Goal: Task Accomplishment & Management: Manage account settings

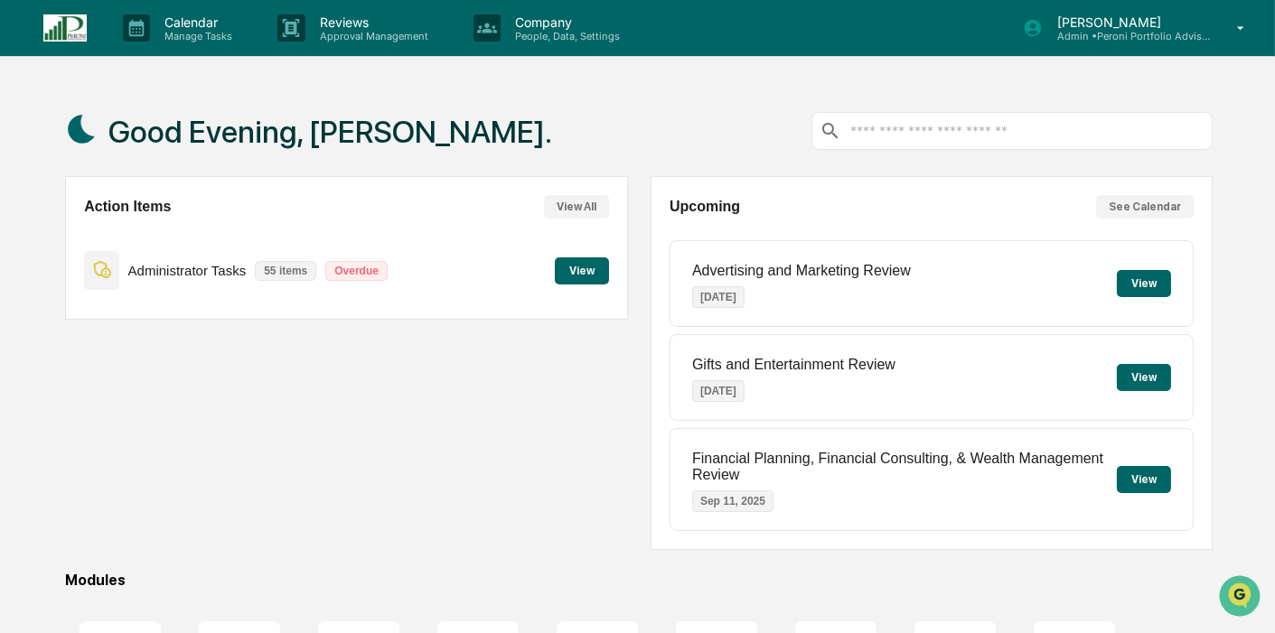
click at [109, 383] on div "Action Items View All Administrator Tasks 55 items Overdue View" at bounding box center [346, 363] width 562 height 374
click at [580, 277] on button "View" at bounding box center [582, 270] width 54 height 27
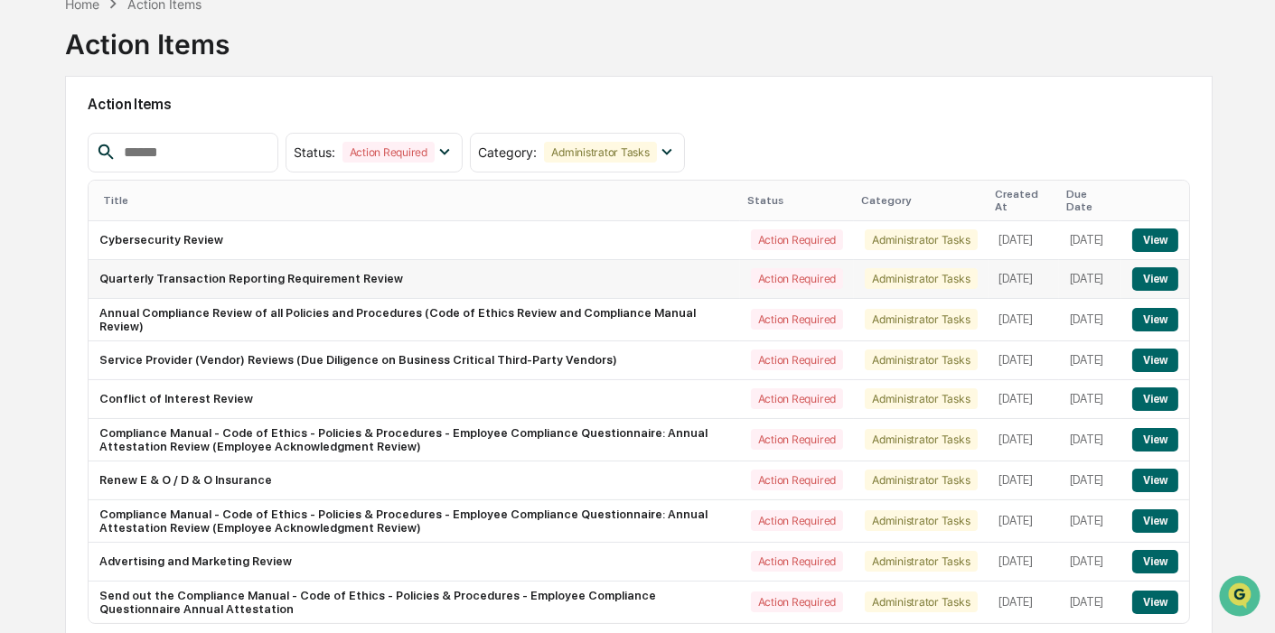
scroll to position [183, 0]
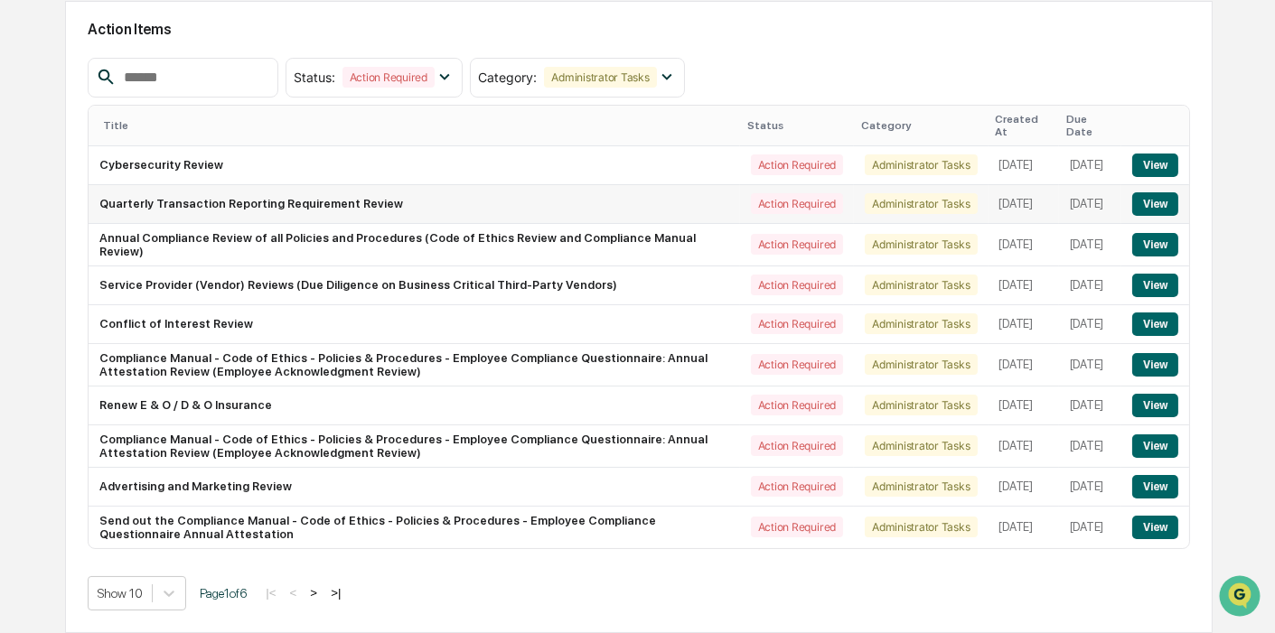
click at [1165, 192] on button "View" at bounding box center [1155, 203] width 46 height 23
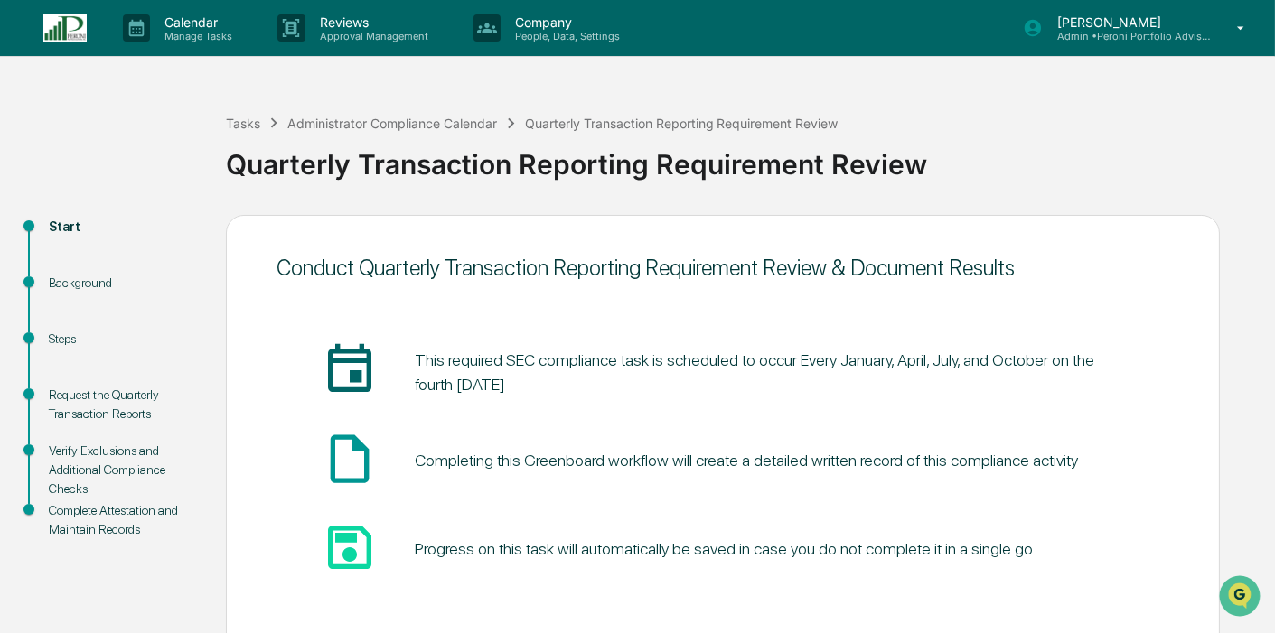
click at [85, 22] on img at bounding box center [64, 27] width 43 height 27
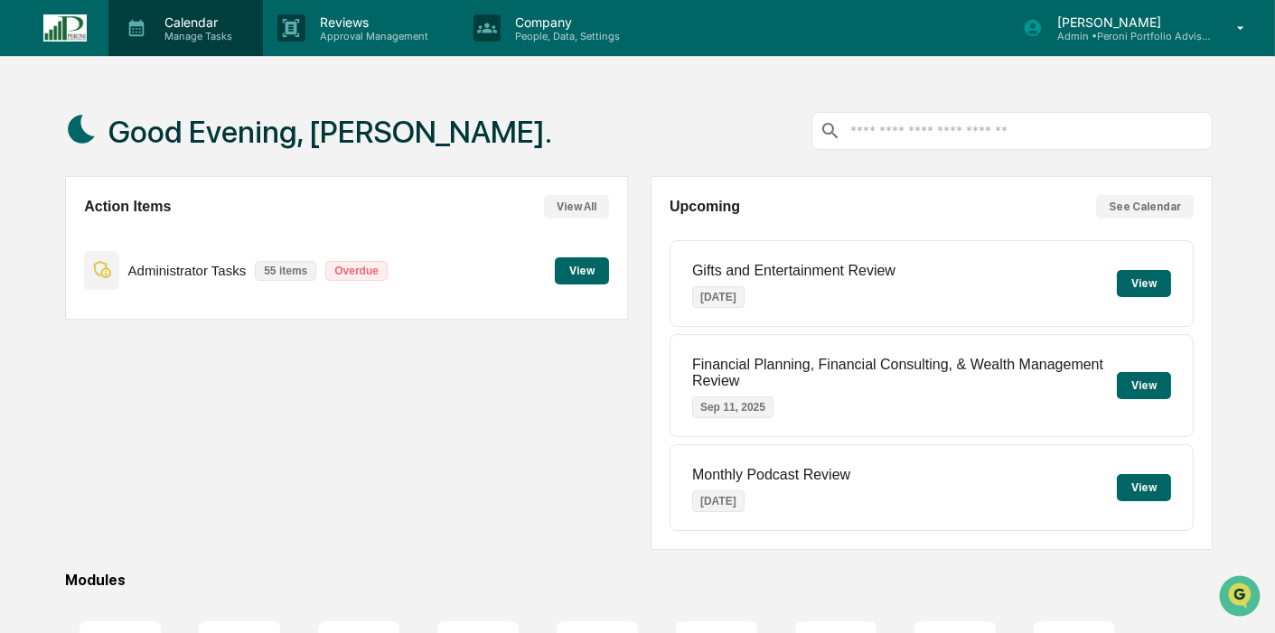
click at [167, 37] on p "Manage Tasks" at bounding box center [195, 36] width 91 height 13
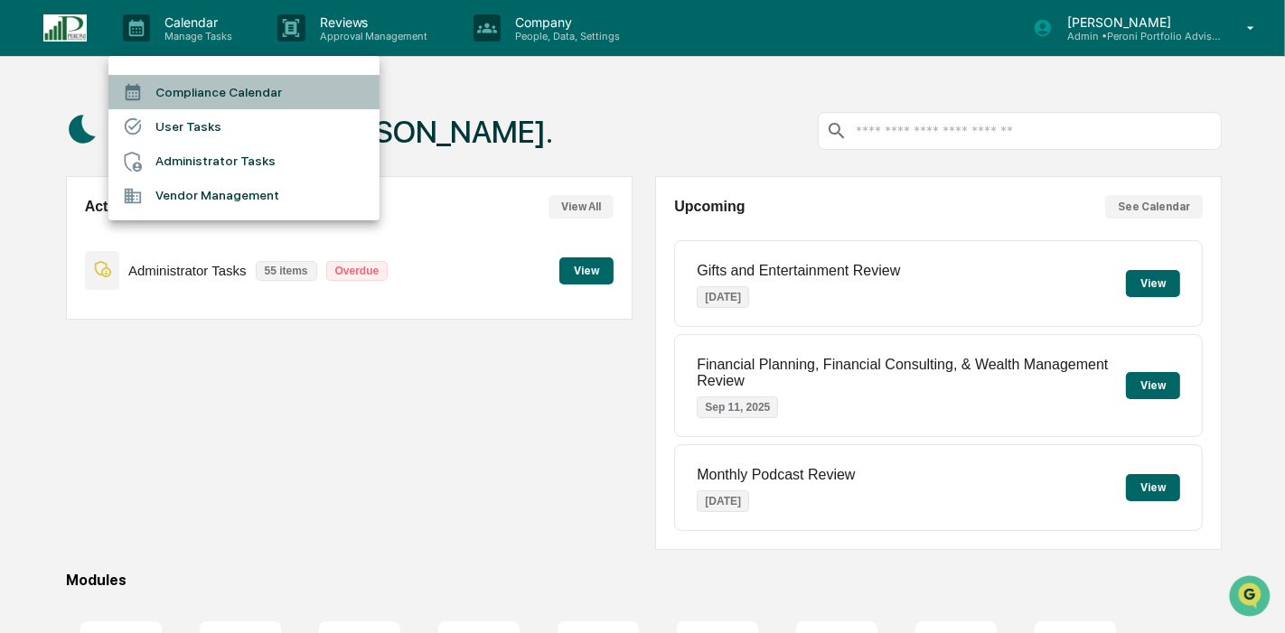
click at [200, 80] on li "Compliance Calendar" at bounding box center [243, 92] width 271 height 34
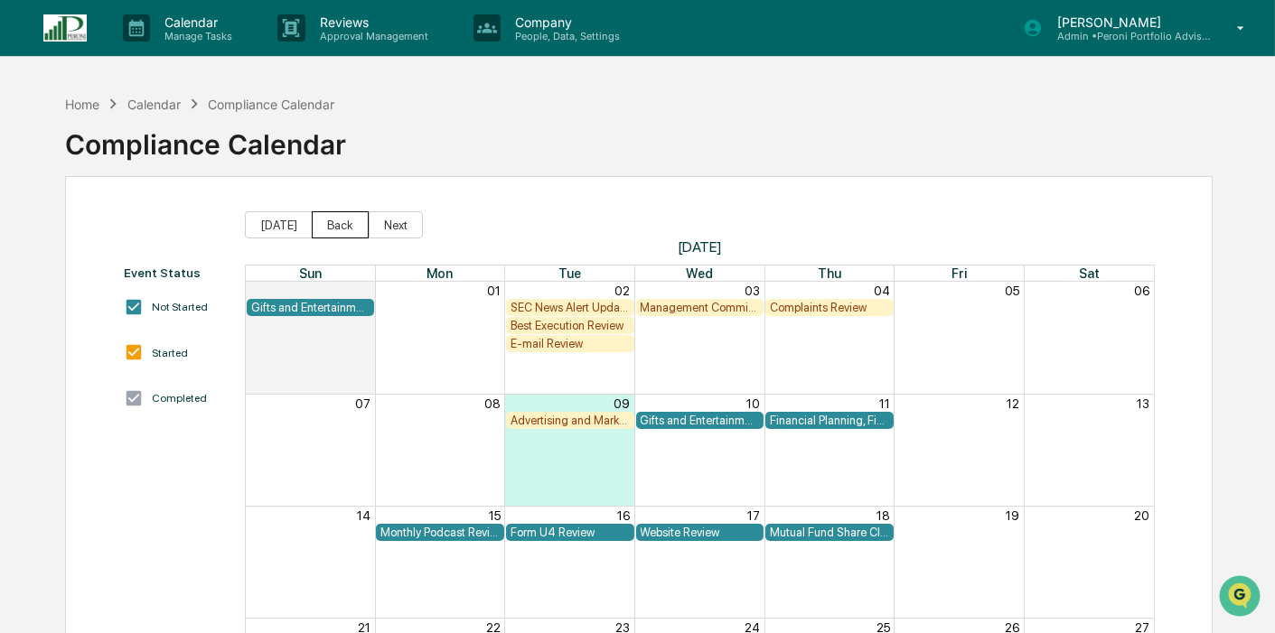
click at [321, 225] on button "Back" at bounding box center [340, 224] width 57 height 27
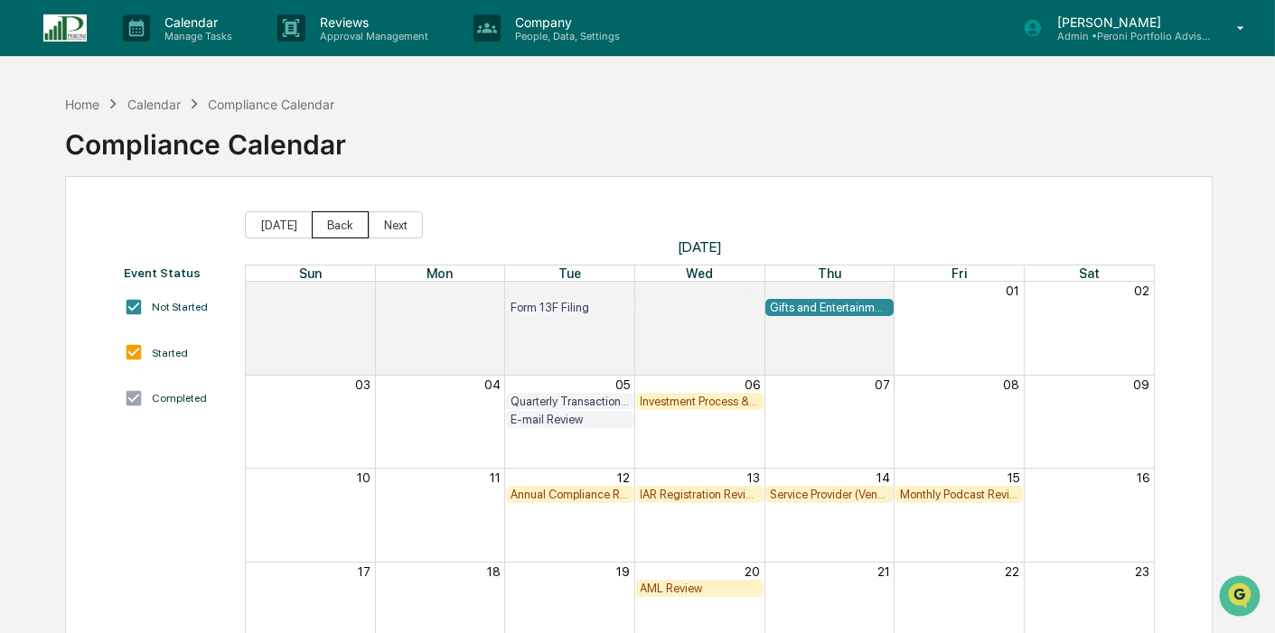
click at [321, 225] on button "Back" at bounding box center [340, 224] width 57 height 27
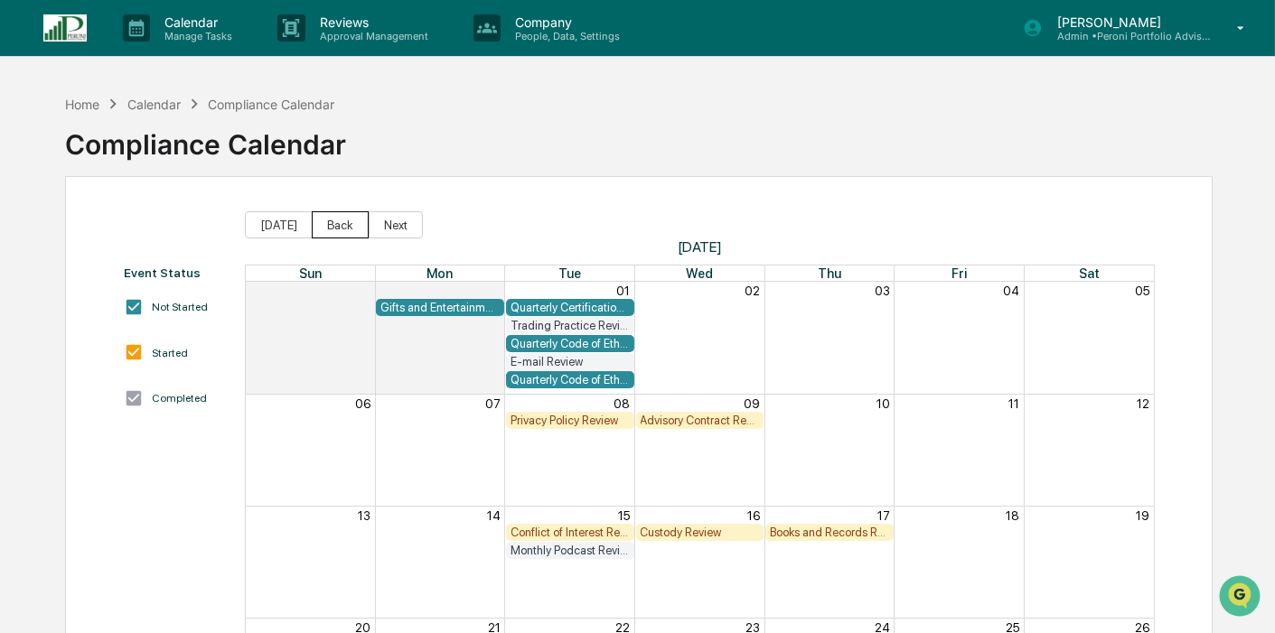
click at [321, 225] on button "Back" at bounding box center [340, 224] width 57 height 27
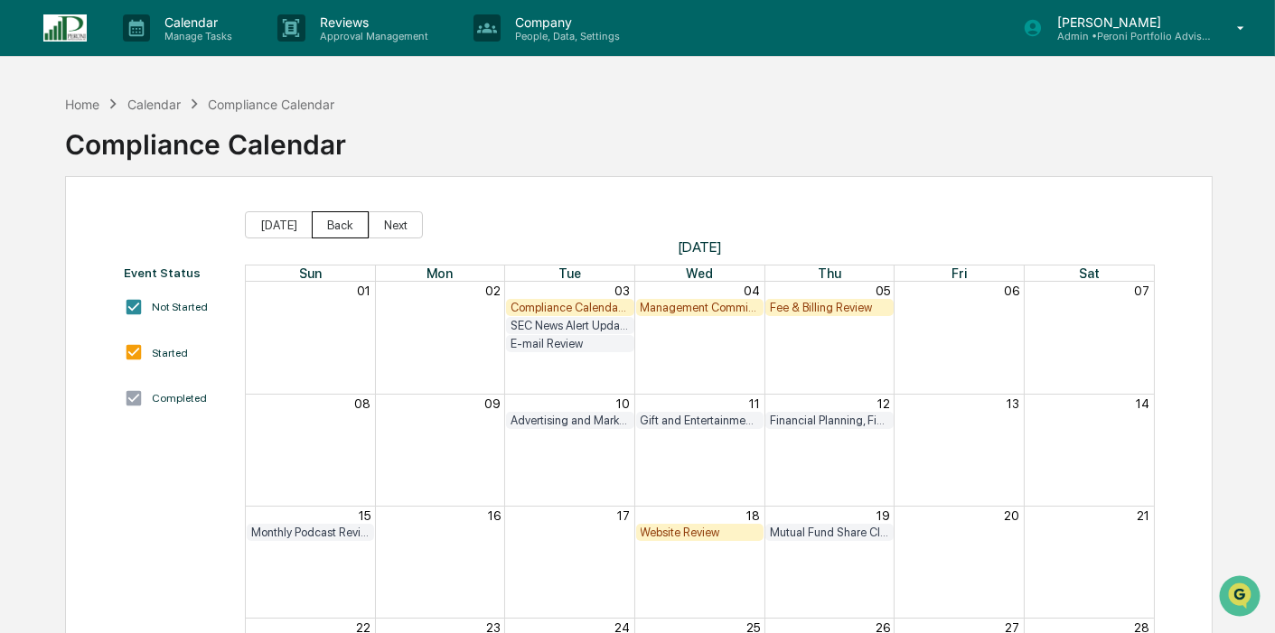
click at [321, 225] on button "Back" at bounding box center [340, 224] width 57 height 27
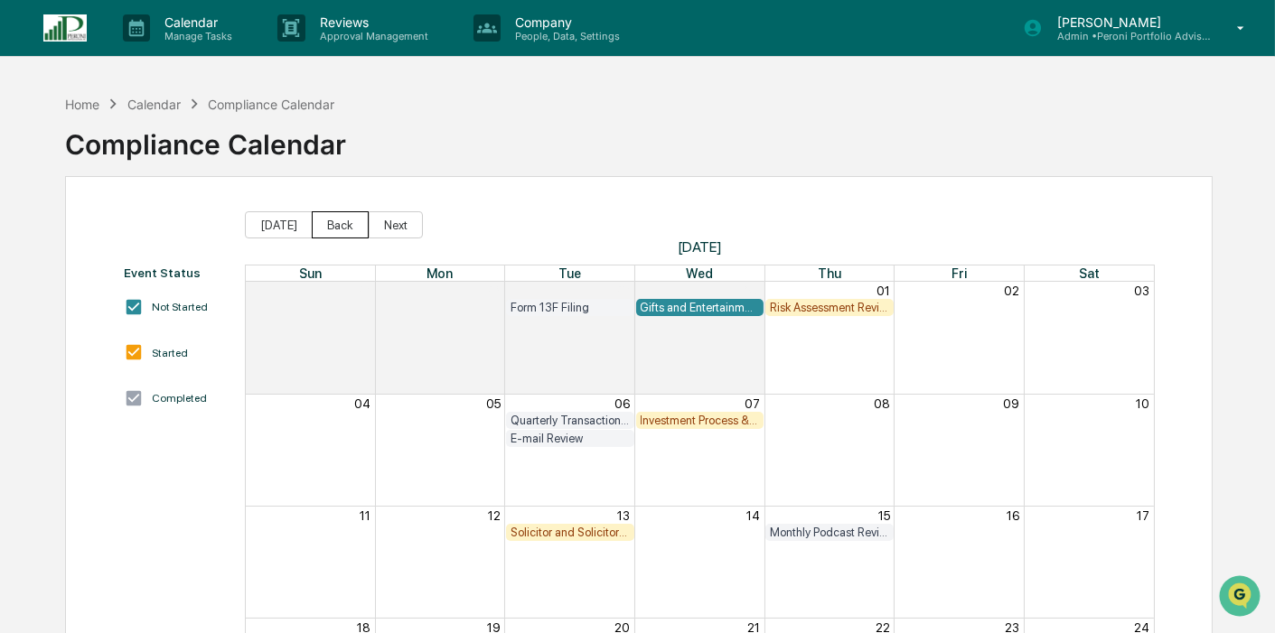
click at [321, 225] on button "Back" at bounding box center [340, 224] width 57 height 27
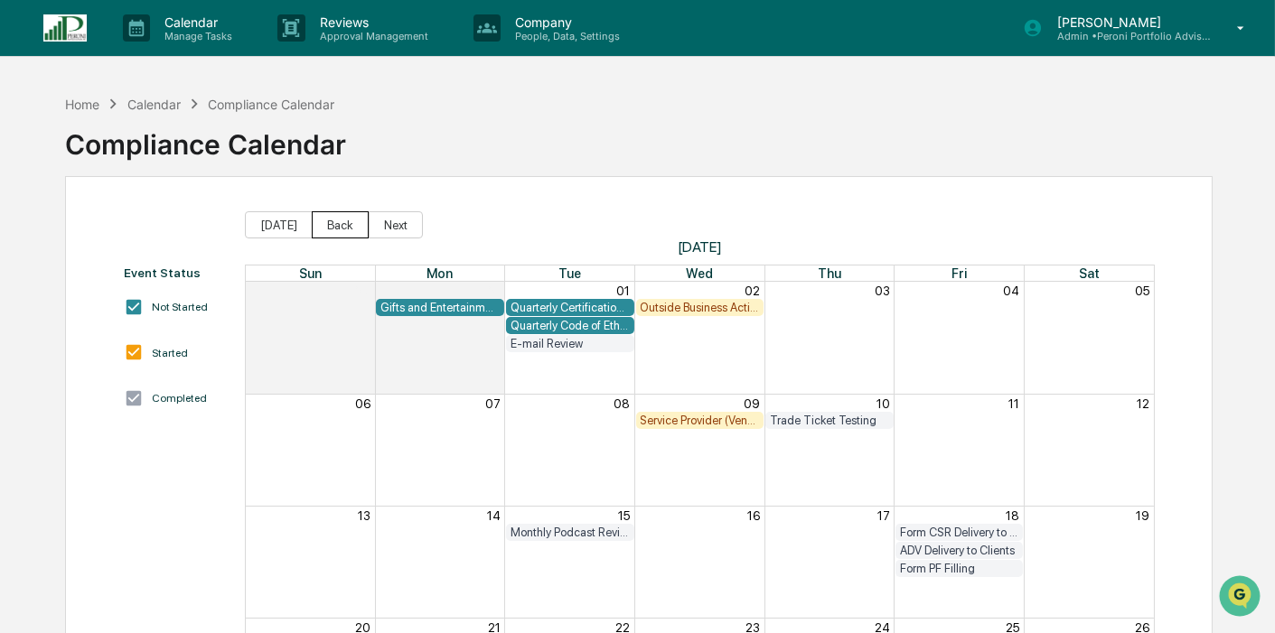
click at [321, 225] on button "Back" at bounding box center [340, 224] width 57 height 27
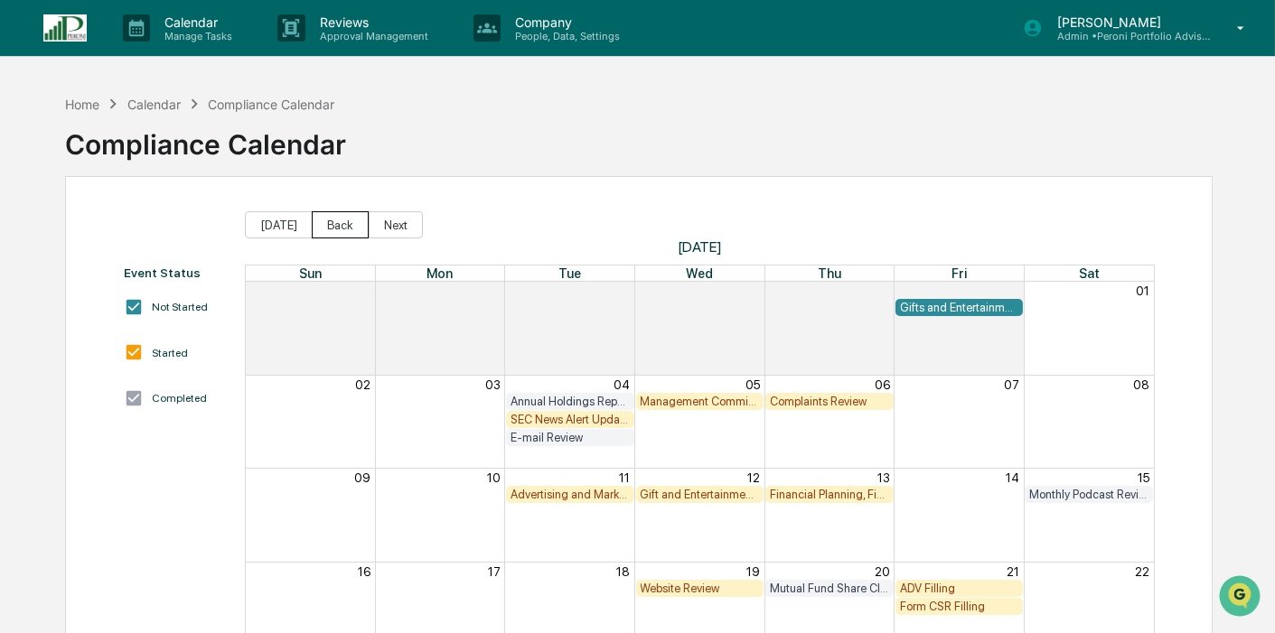
click at [321, 225] on button "Back" at bounding box center [340, 224] width 57 height 27
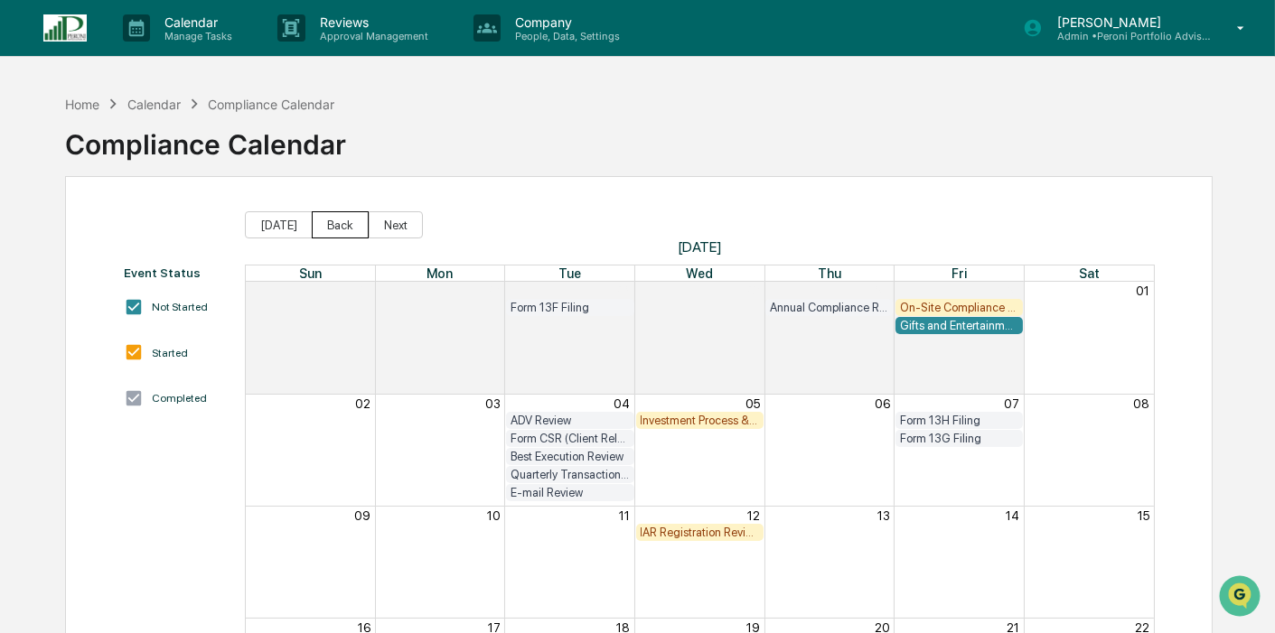
click at [321, 225] on button "Back" at bounding box center [340, 224] width 57 height 27
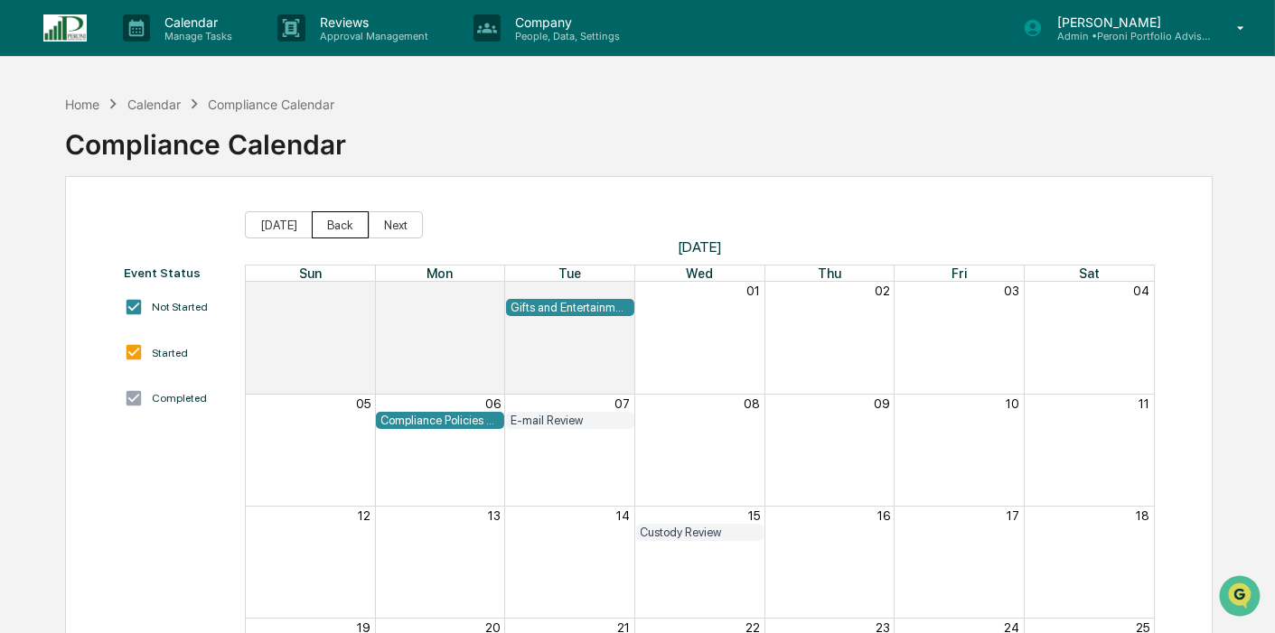
click at [321, 225] on button "Back" at bounding box center [340, 224] width 57 height 27
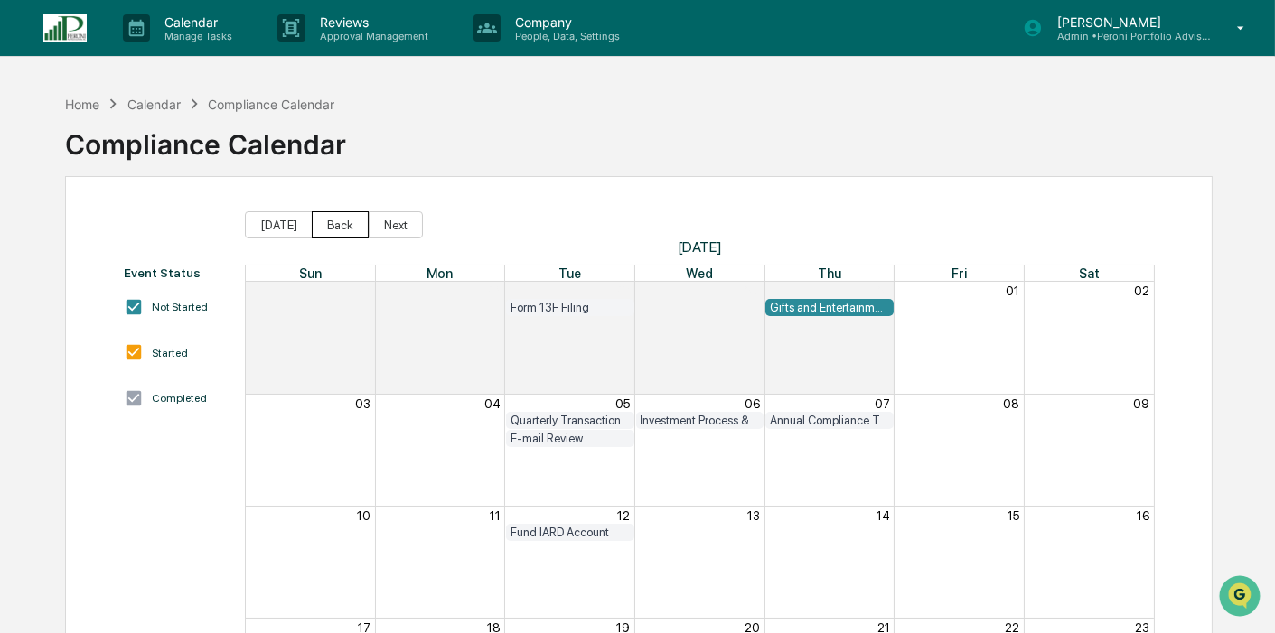
click at [321, 225] on button "Back" at bounding box center [340, 224] width 57 height 27
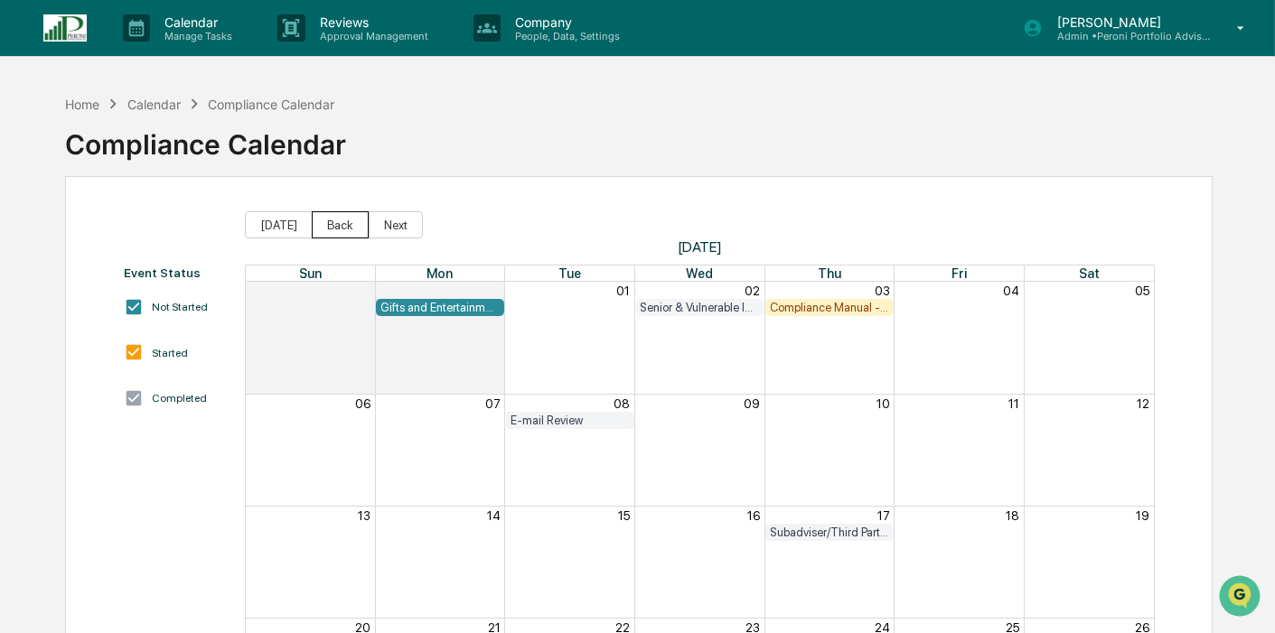
click at [321, 225] on button "Back" at bounding box center [340, 224] width 57 height 27
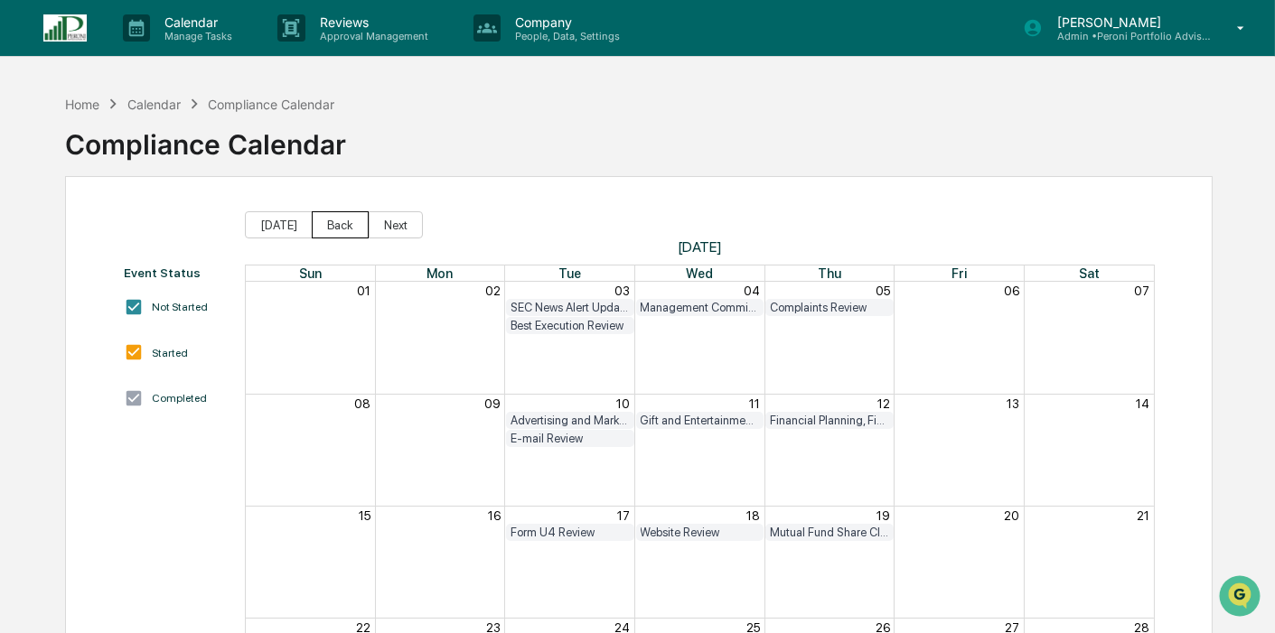
click at [321, 225] on button "Back" at bounding box center [340, 224] width 57 height 27
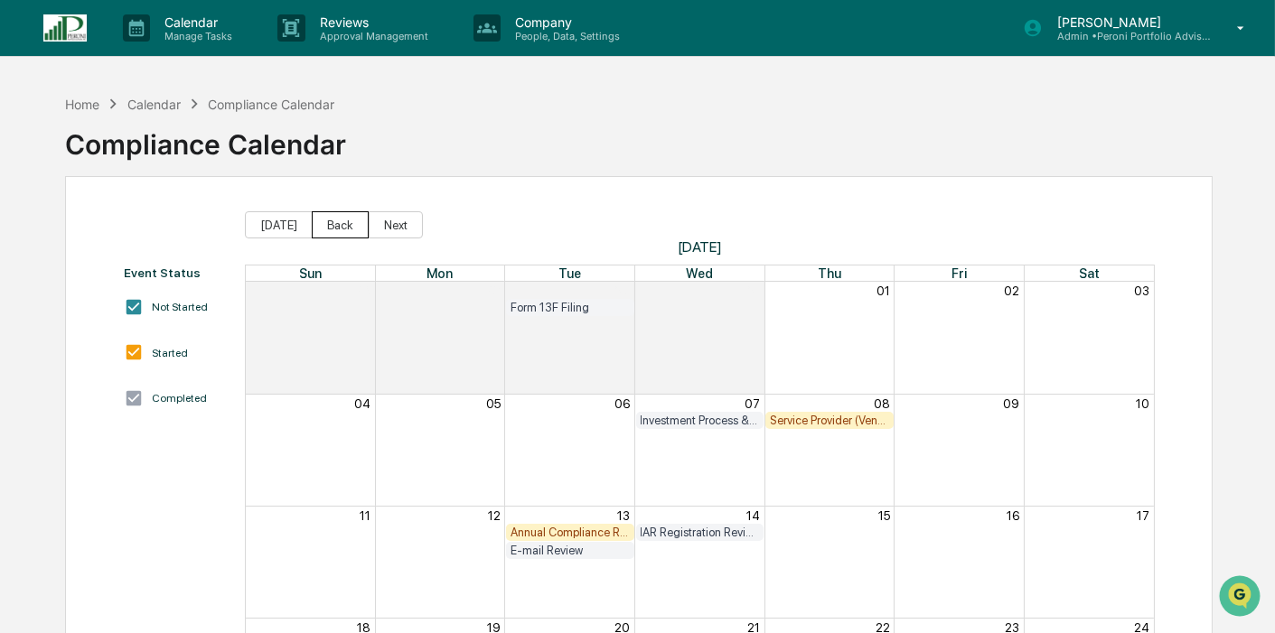
scroll to position [100, 0]
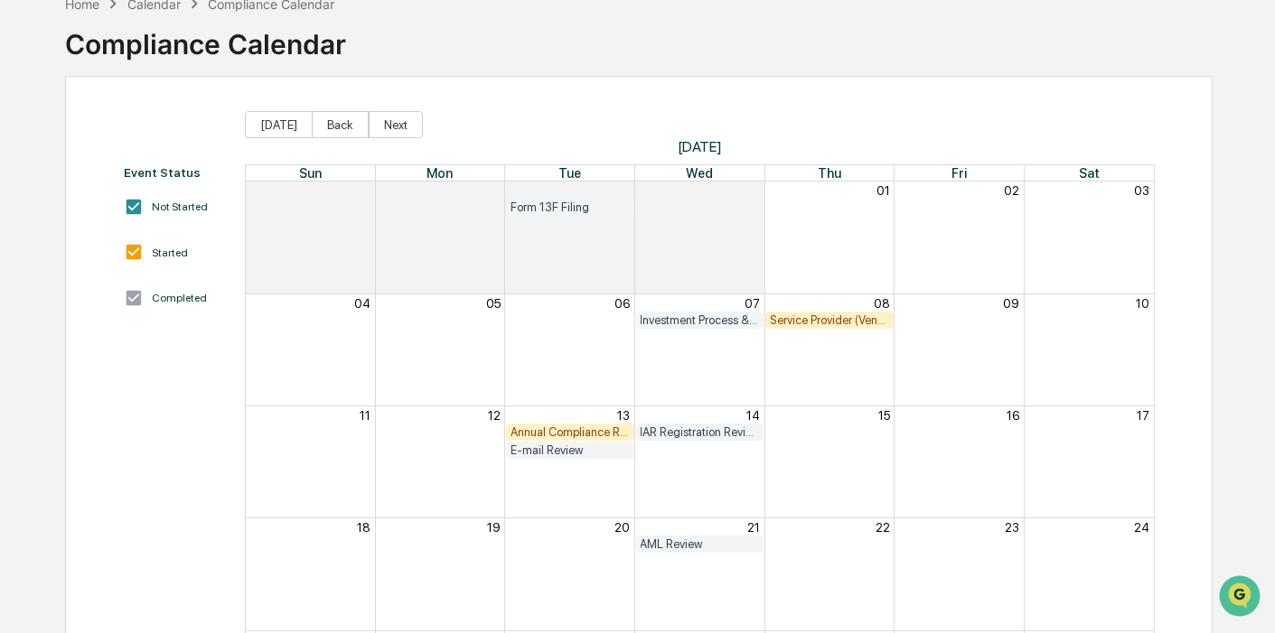
click at [585, 430] on div "Annual Compliance Review of all Policies and Procedures (Code of Ethics Review …" at bounding box center [569, 433] width 119 height 14
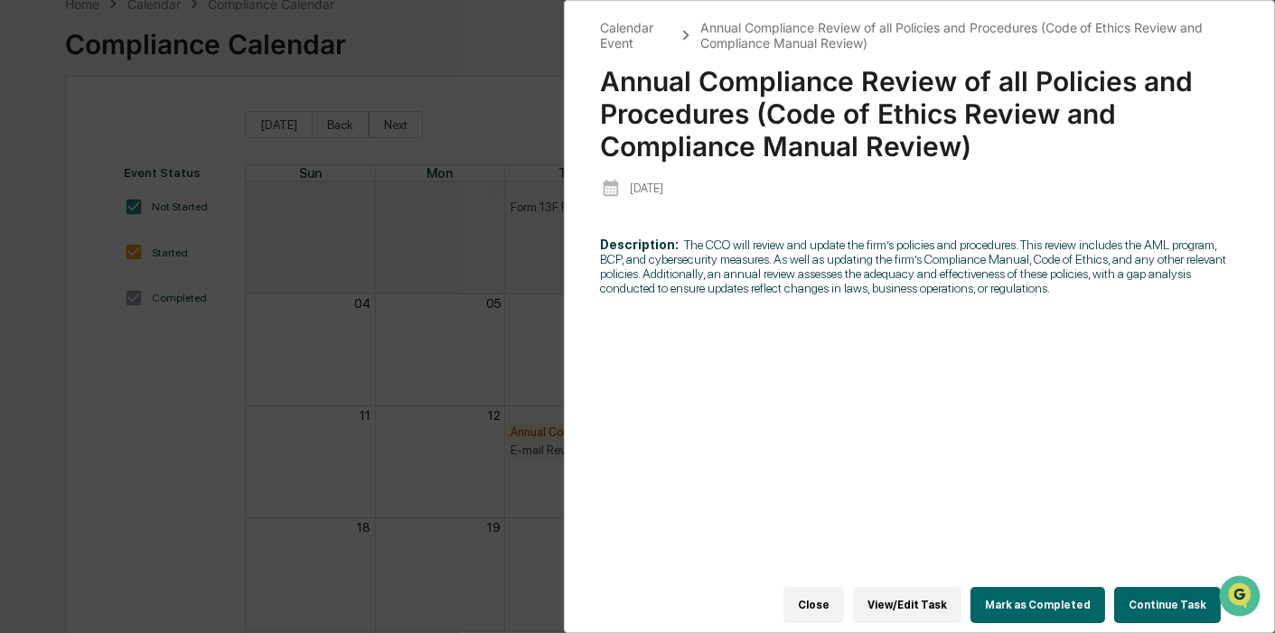
click at [940, 596] on button "View/Edit Task" at bounding box center [907, 605] width 108 height 36
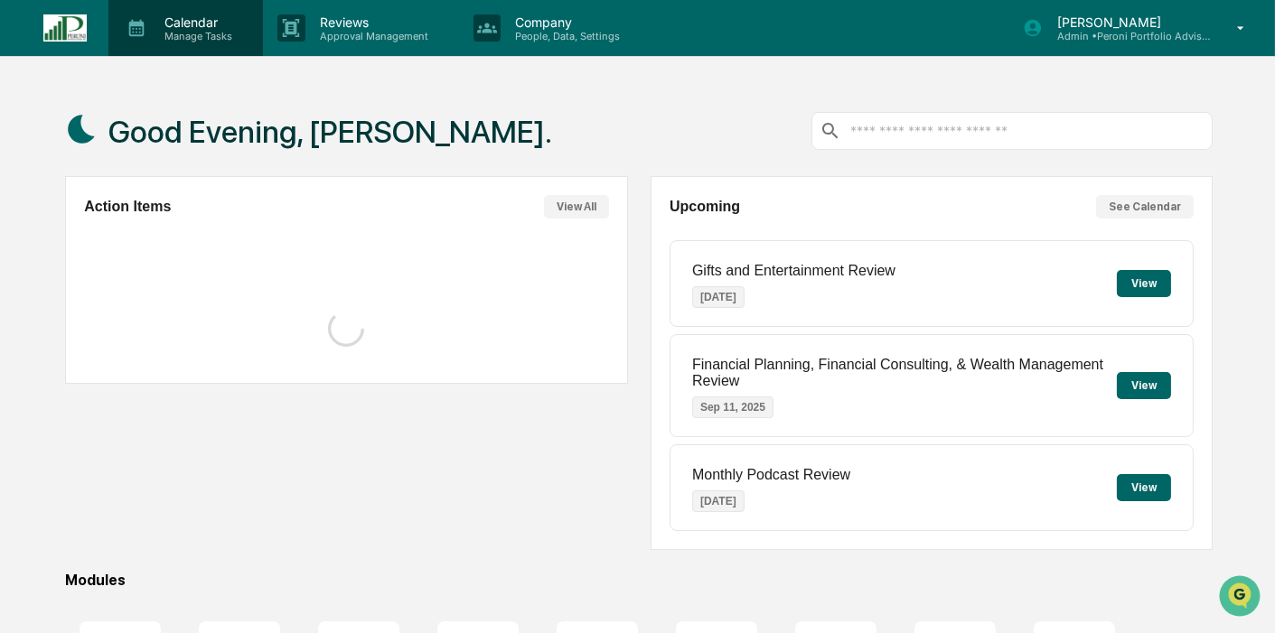
click at [154, 27] on p "Calendar" at bounding box center [195, 21] width 91 height 15
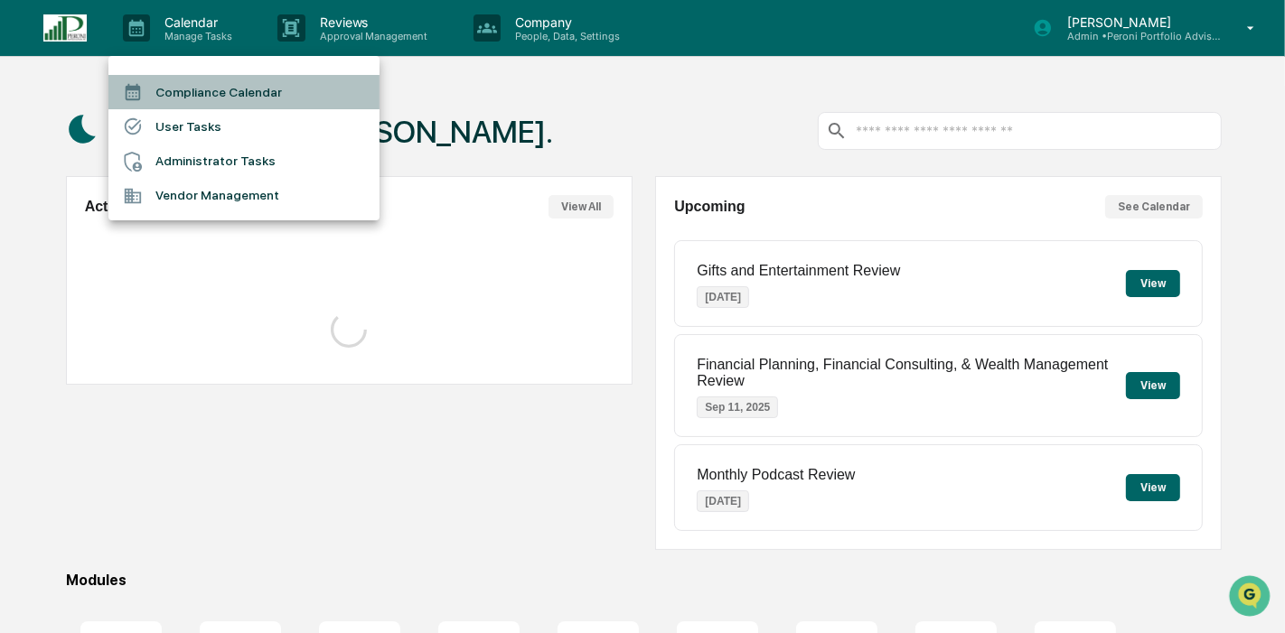
click at [173, 80] on li "Compliance Calendar" at bounding box center [243, 92] width 271 height 34
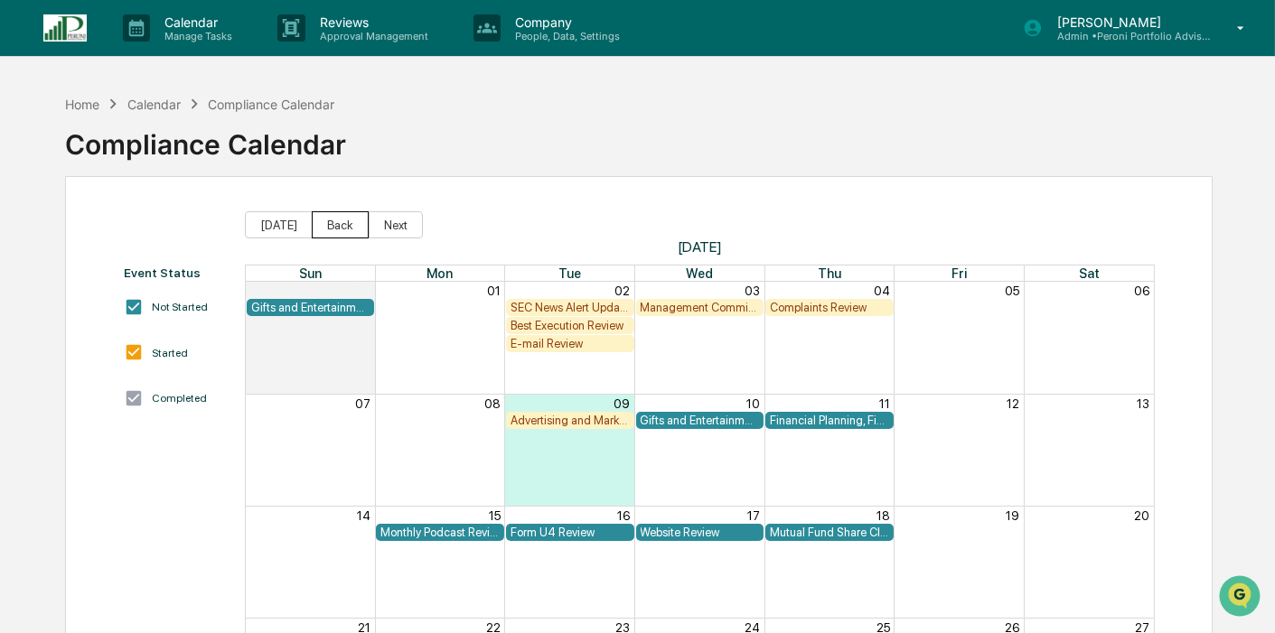
click at [340, 223] on button "Back" at bounding box center [340, 224] width 57 height 27
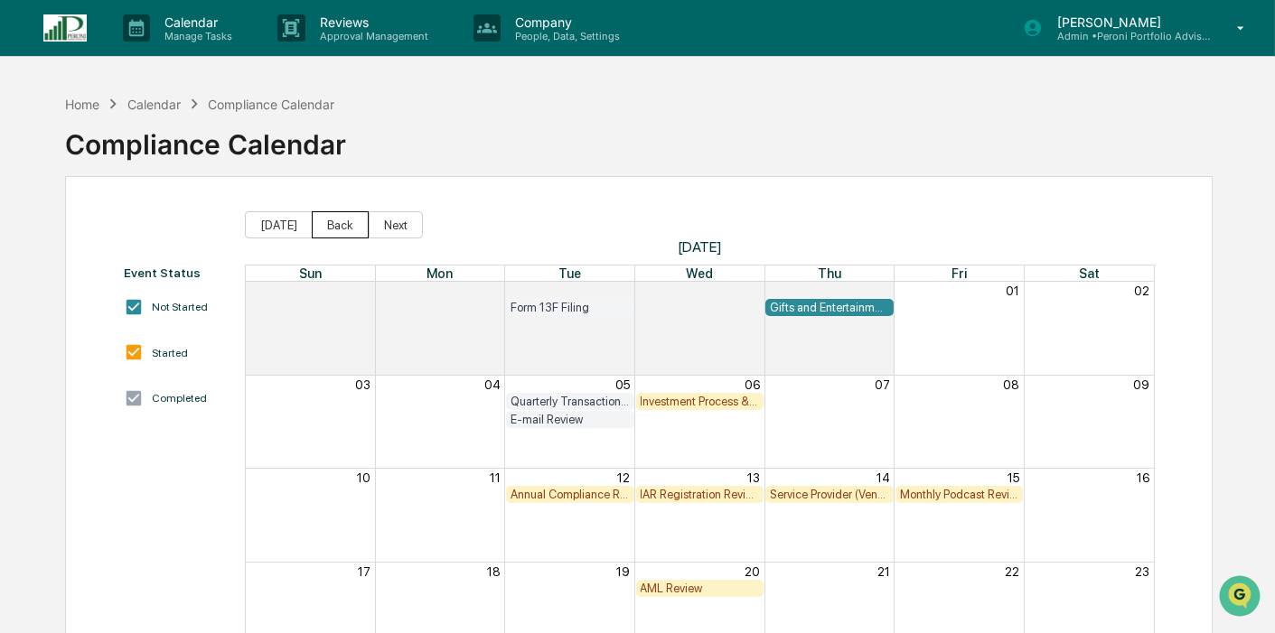
click at [340, 223] on button "Back" at bounding box center [340, 224] width 57 height 27
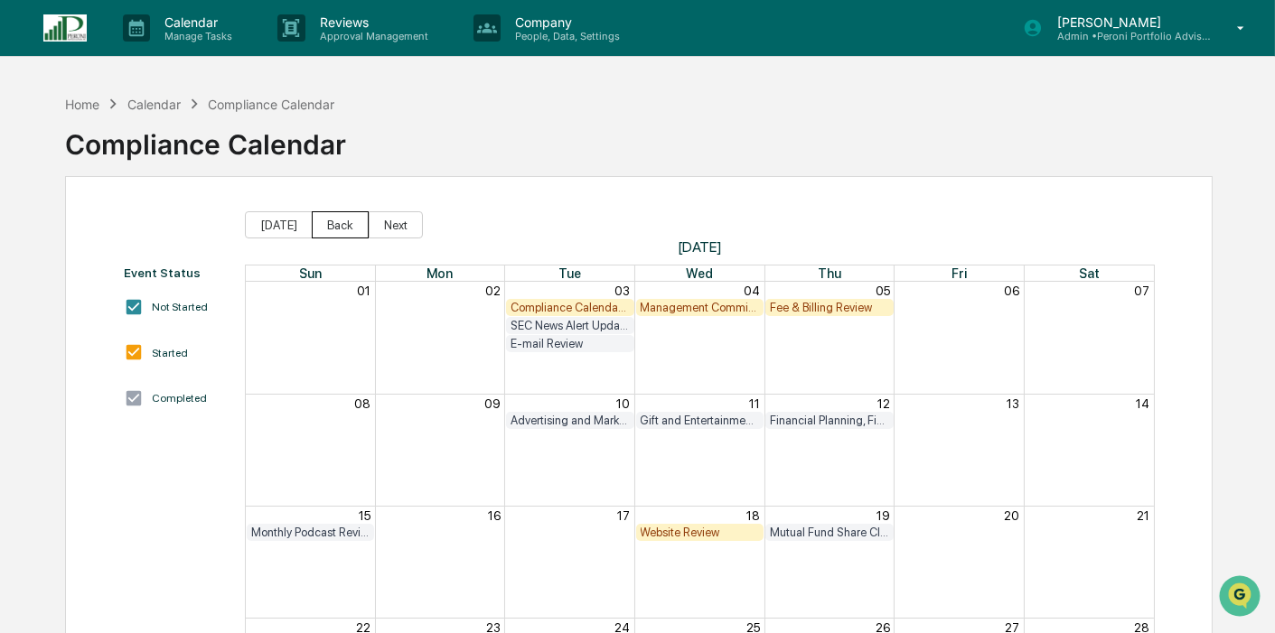
click at [340, 223] on button "Back" at bounding box center [340, 224] width 57 height 27
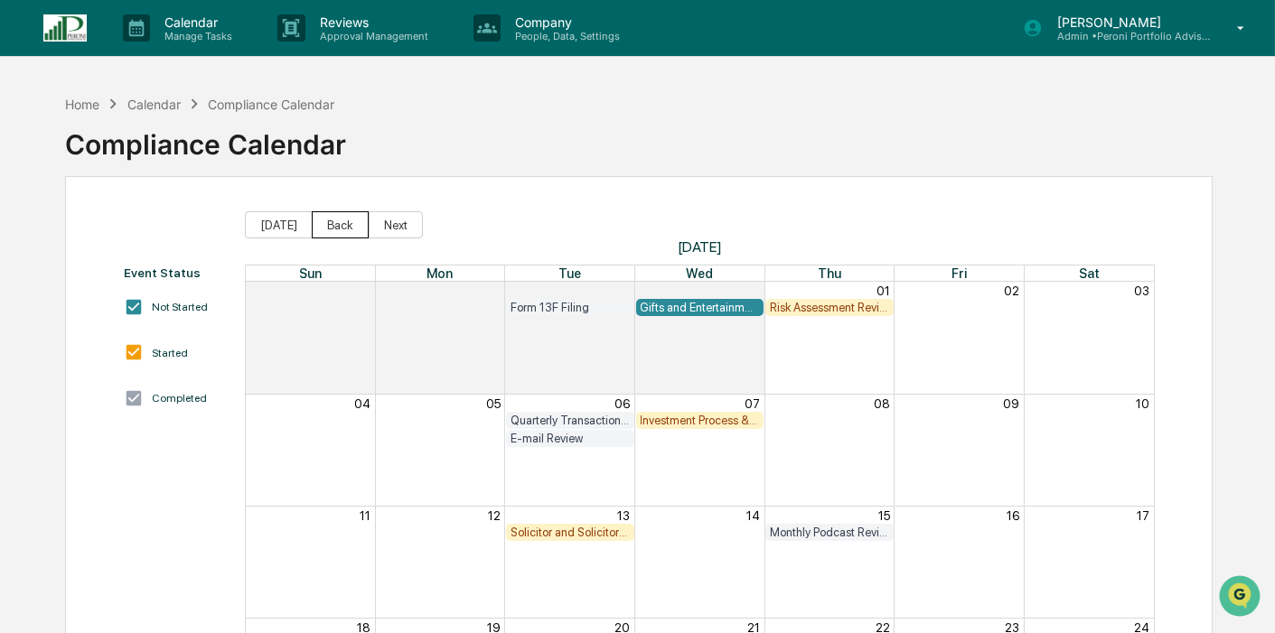
click at [340, 223] on button "Back" at bounding box center [340, 224] width 57 height 27
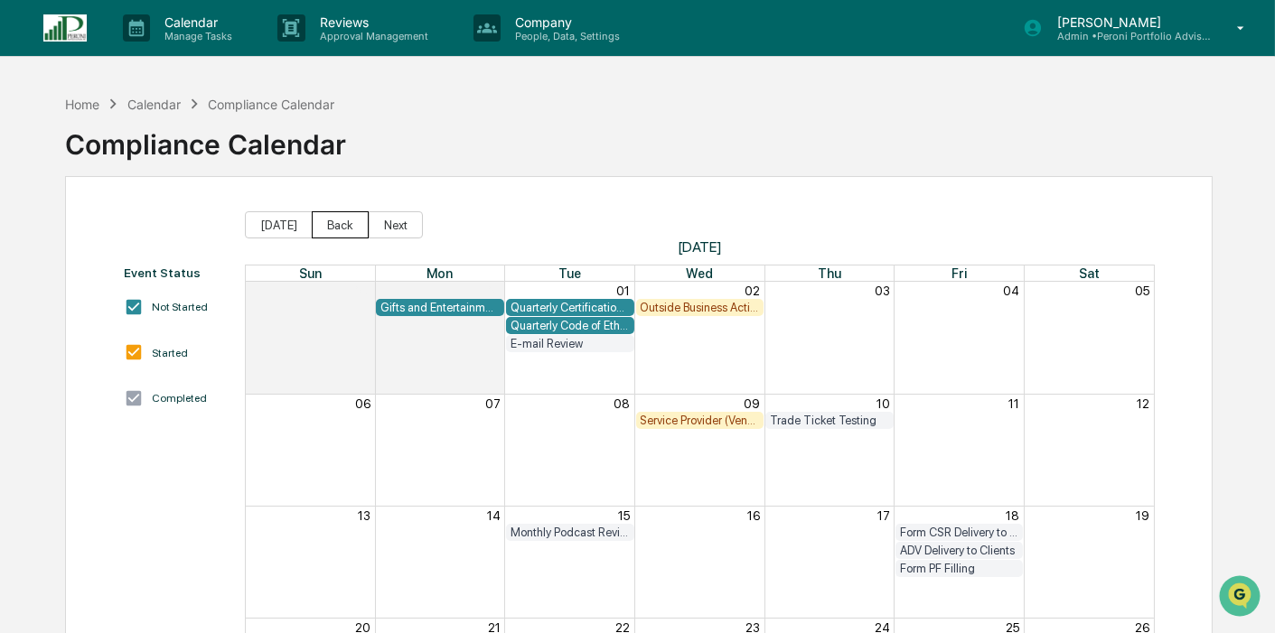
click at [340, 223] on button "Back" at bounding box center [340, 224] width 57 height 27
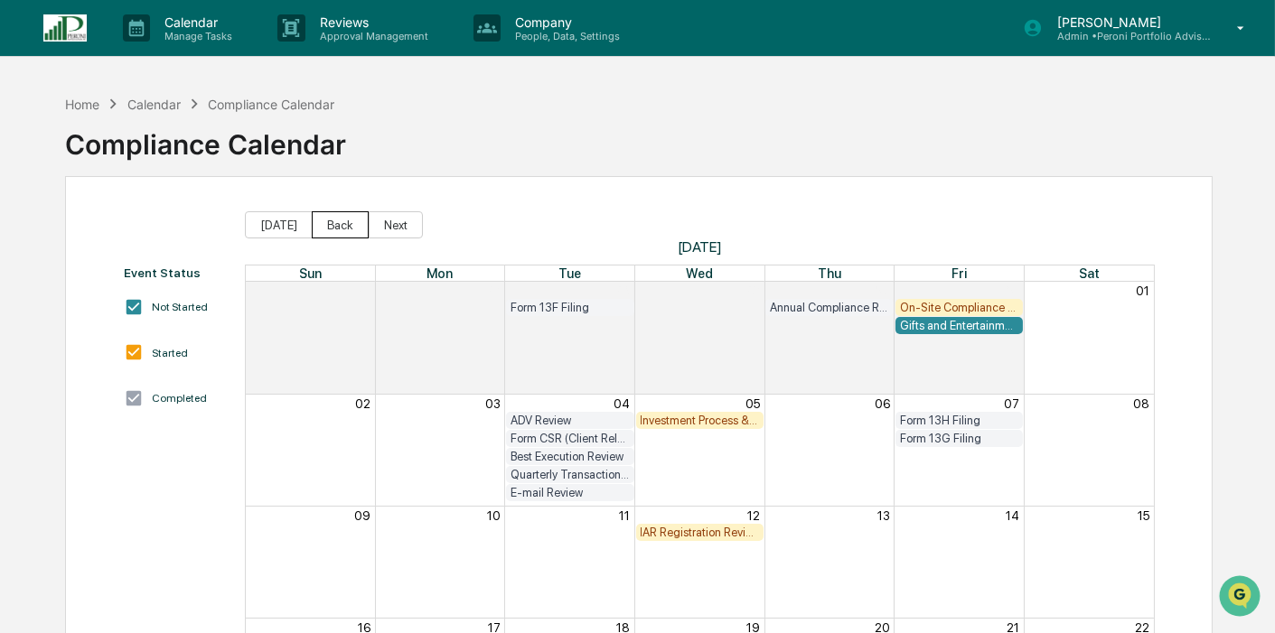
click at [340, 223] on button "Back" at bounding box center [340, 224] width 57 height 27
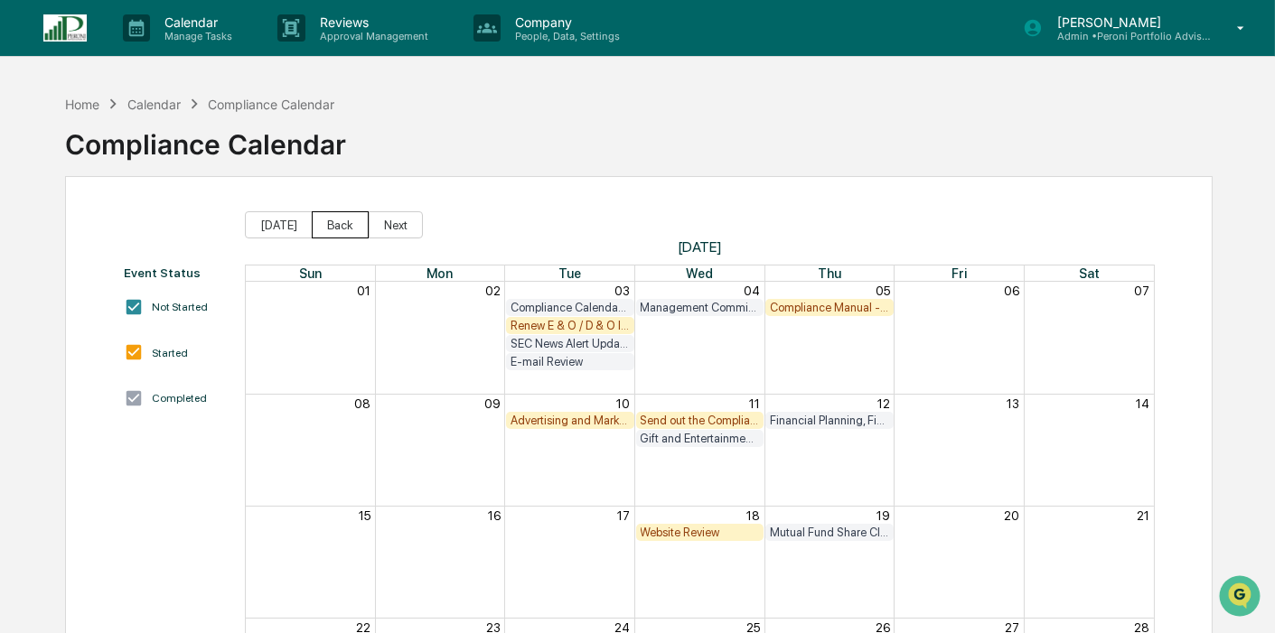
click at [340, 223] on button "Back" at bounding box center [340, 224] width 57 height 27
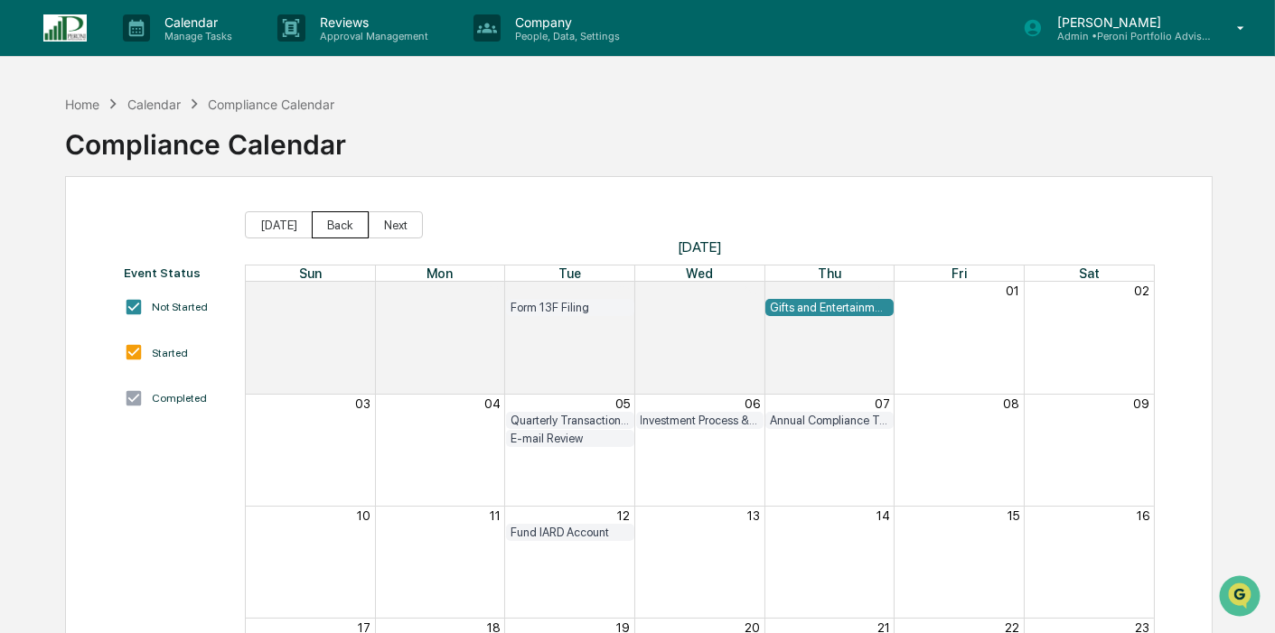
click at [340, 223] on button "Back" at bounding box center [340, 224] width 57 height 27
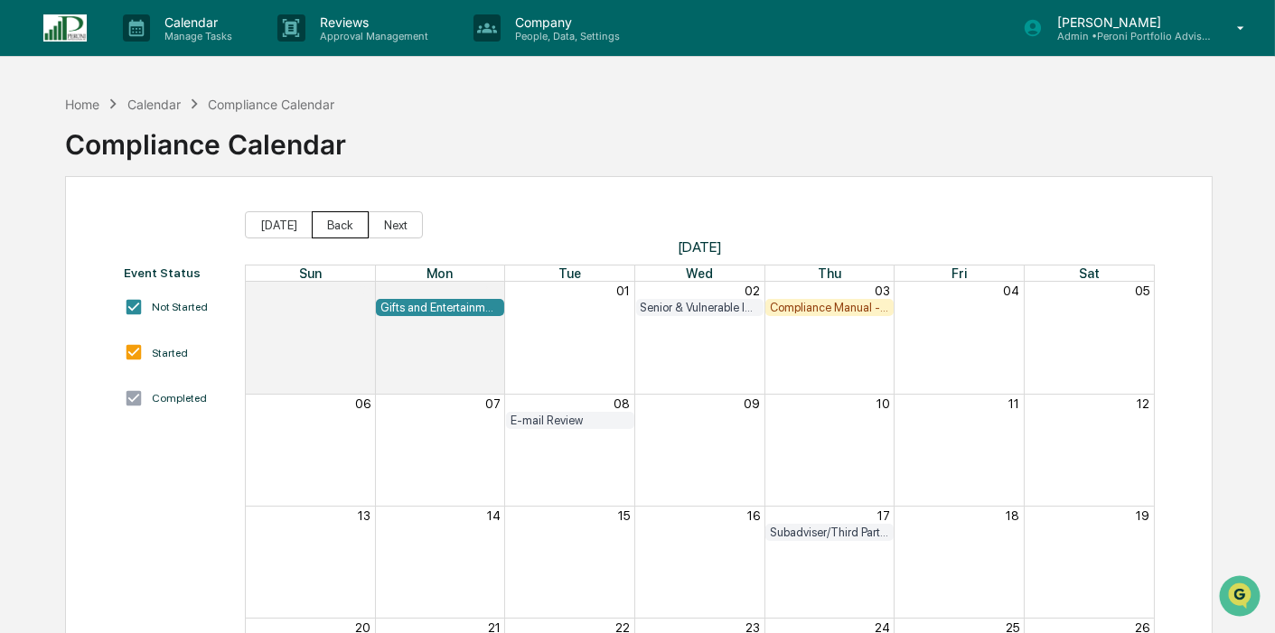
click at [340, 223] on button "Back" at bounding box center [340, 224] width 57 height 27
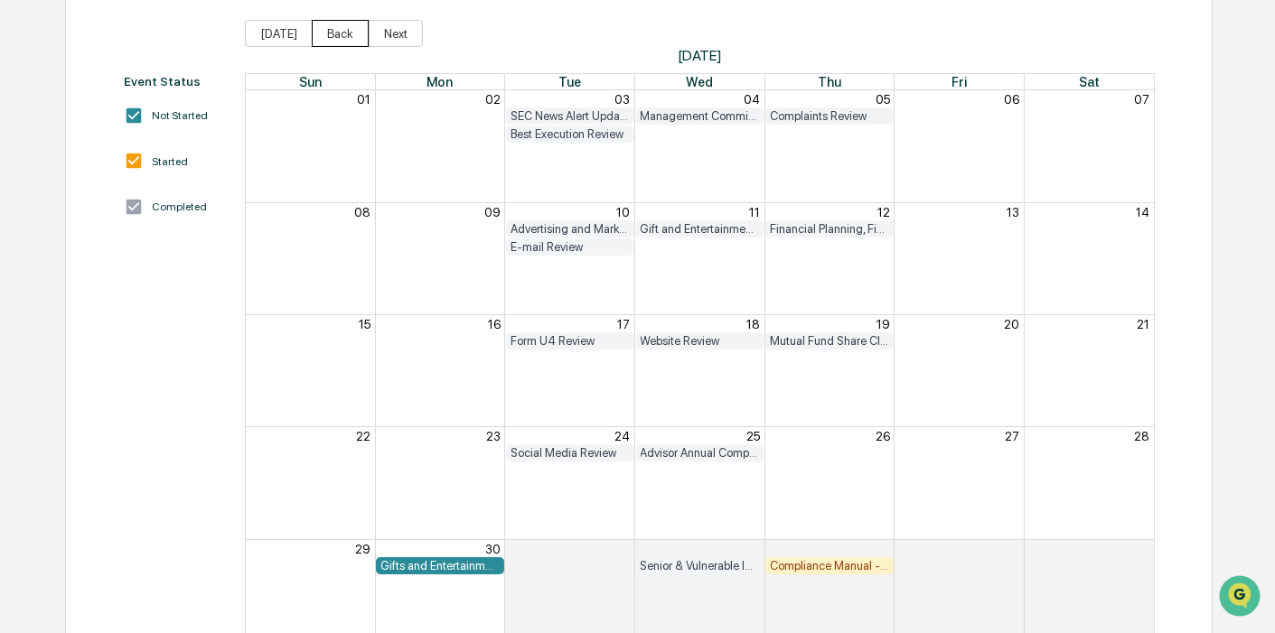
scroll to position [201, 0]
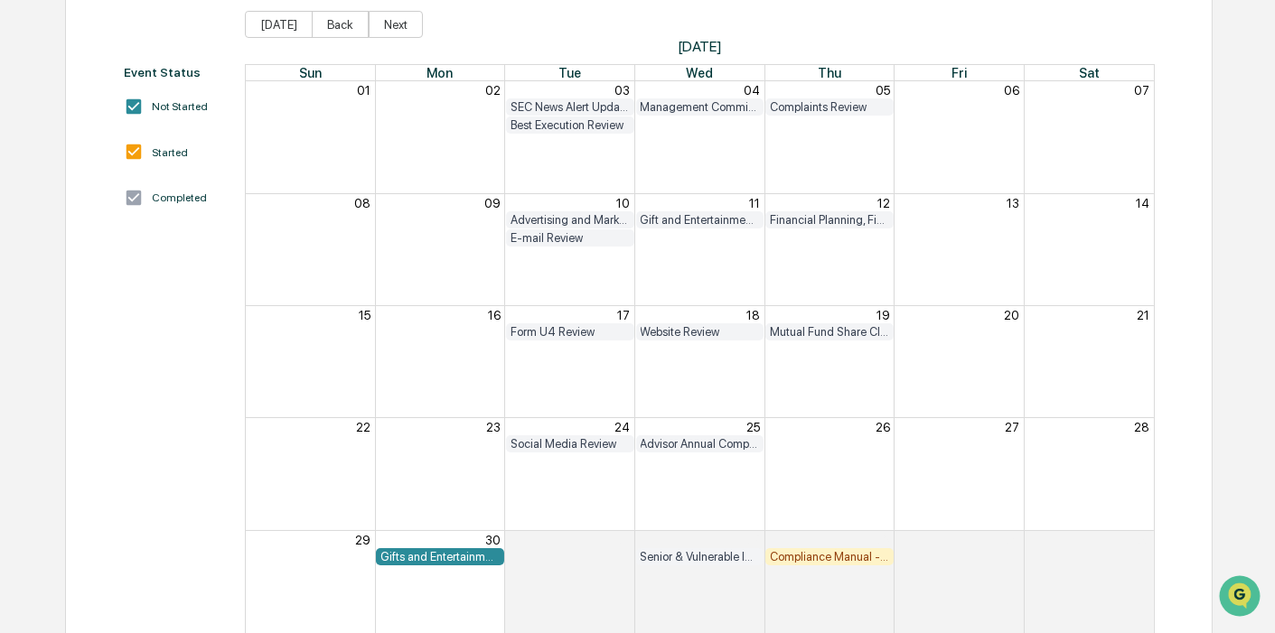
click at [435, 557] on div "Gifts and Entertainment Reporting" at bounding box center [439, 557] width 119 height 14
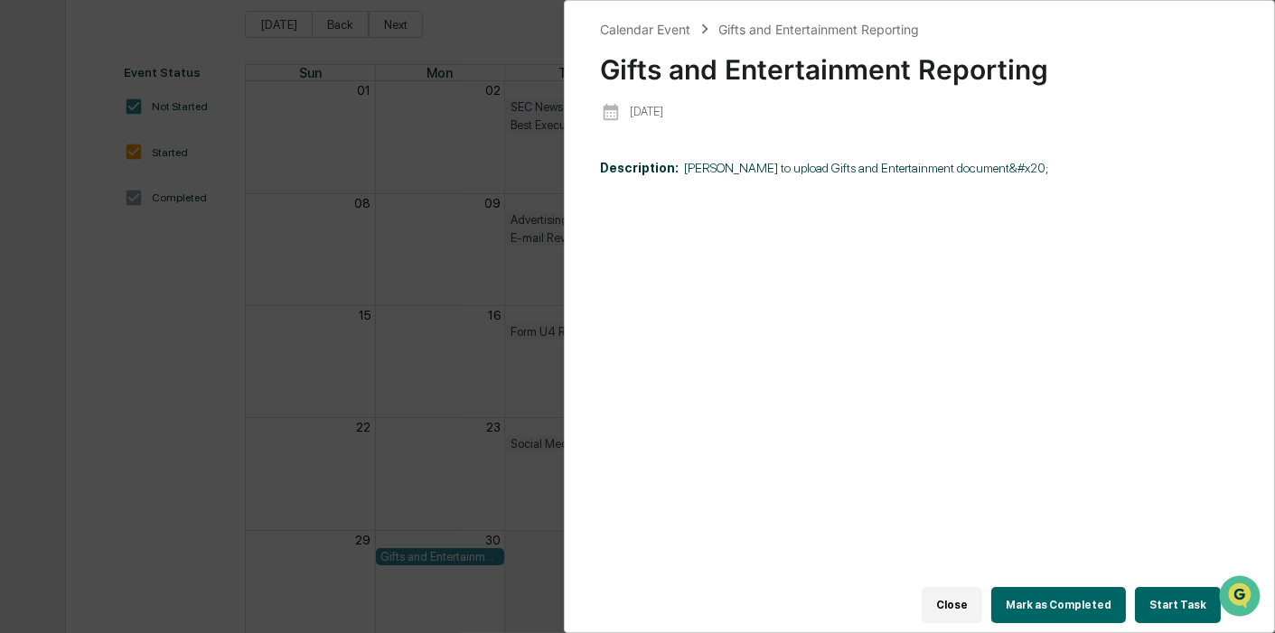
click at [468, 325] on div "Calendar Event Gifts and Entertainment Reporting Gifts and Entertainment Report…" at bounding box center [637, 316] width 1275 height 633
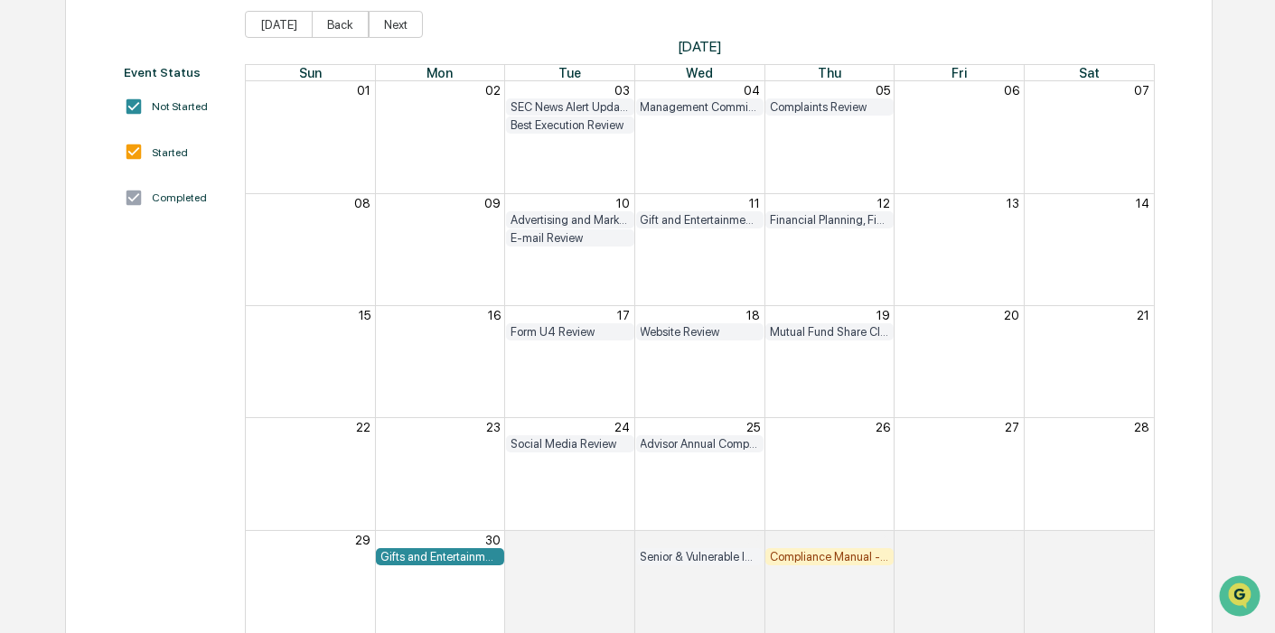
click at [449, 550] on div "Gifts and Entertainment Reporting" at bounding box center [439, 557] width 119 height 14
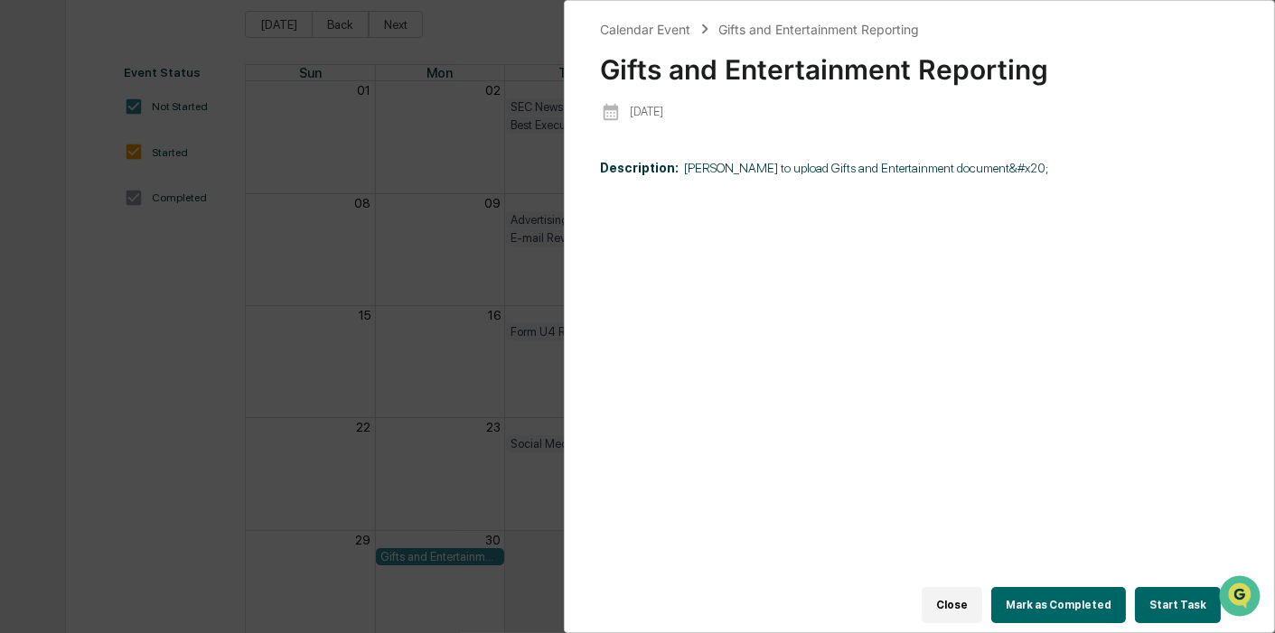
click at [80, 379] on div "Calendar Event Gifts and Entertainment Reporting Gifts and Entertainment Report…" at bounding box center [637, 316] width 1275 height 633
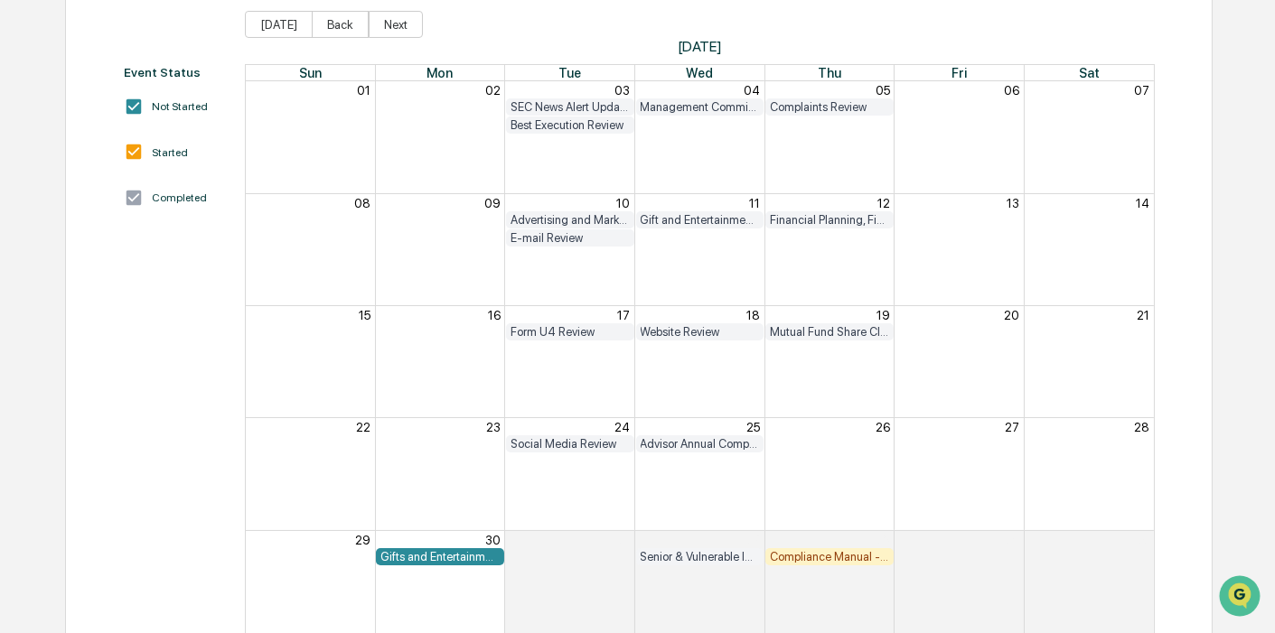
click at [418, 553] on div "Gifts and Entertainment Reporting" at bounding box center [439, 557] width 119 height 14
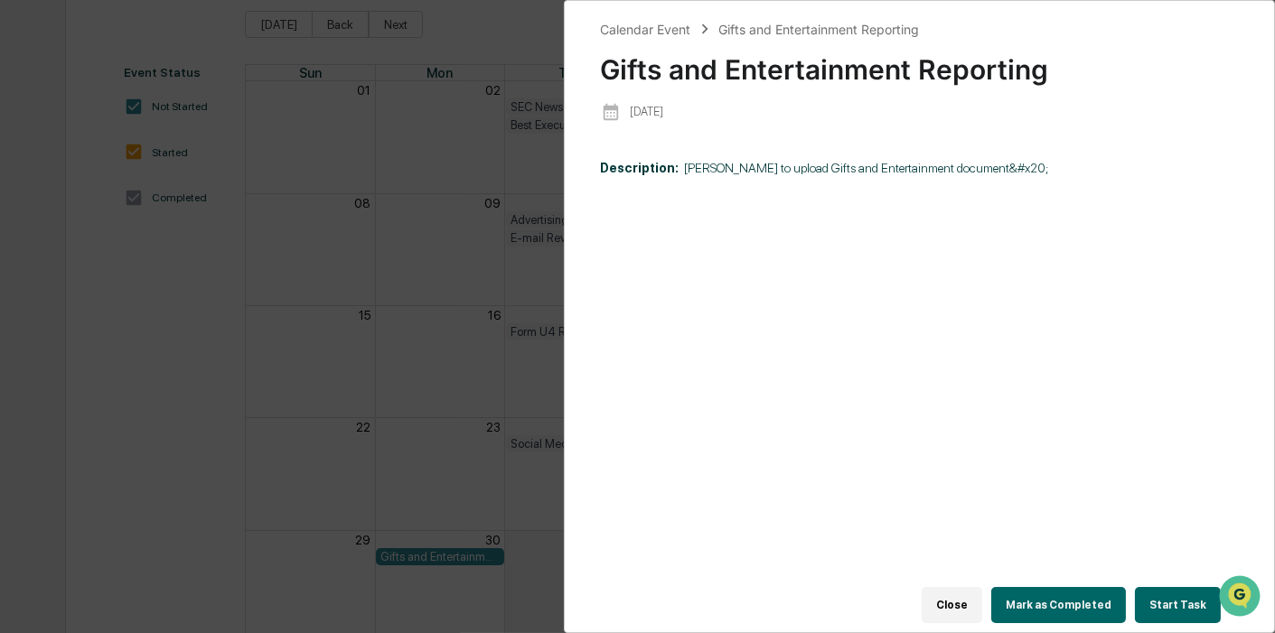
click at [1163, 592] on button "Start Task" at bounding box center [1178, 605] width 86 height 36
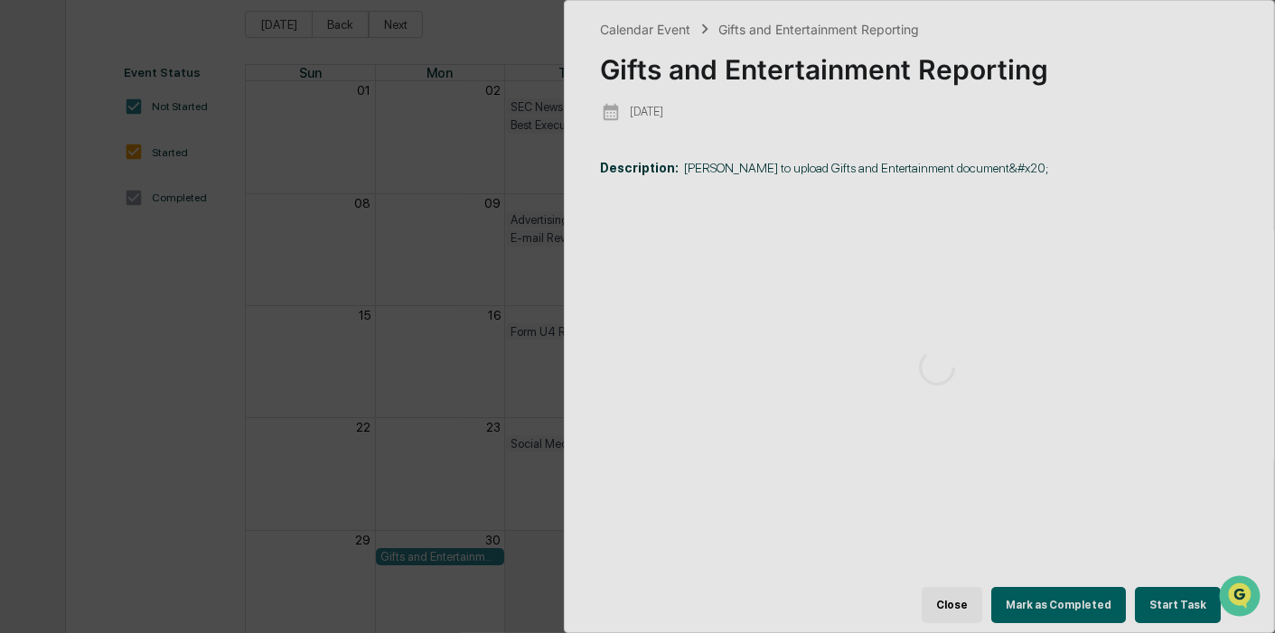
click at [1179, 597] on div at bounding box center [938, 367] width 746 height 733
click at [1228, 277] on div at bounding box center [938, 367] width 746 height 733
click at [445, 285] on div "Calendar Event Gifts and Entertainment Reporting Gifts and Entertainment Report…" at bounding box center [637, 316] width 1275 height 633
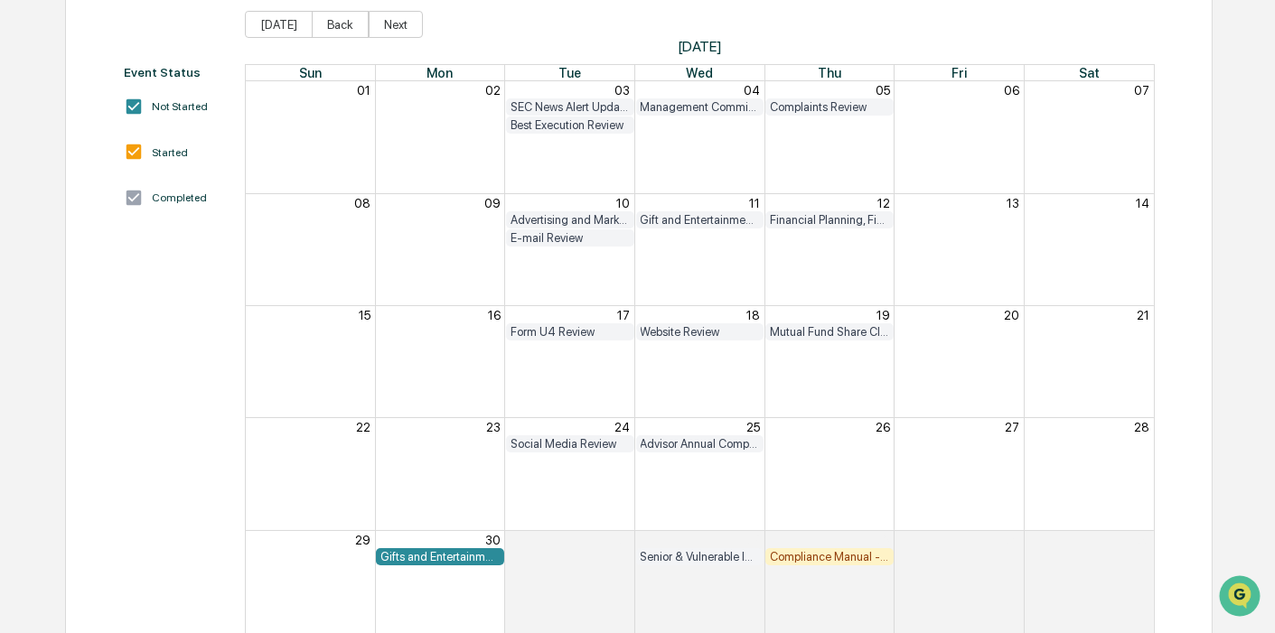
click at [445, 555] on div "Gifts and Entertainment Reporting" at bounding box center [439, 557] width 119 height 14
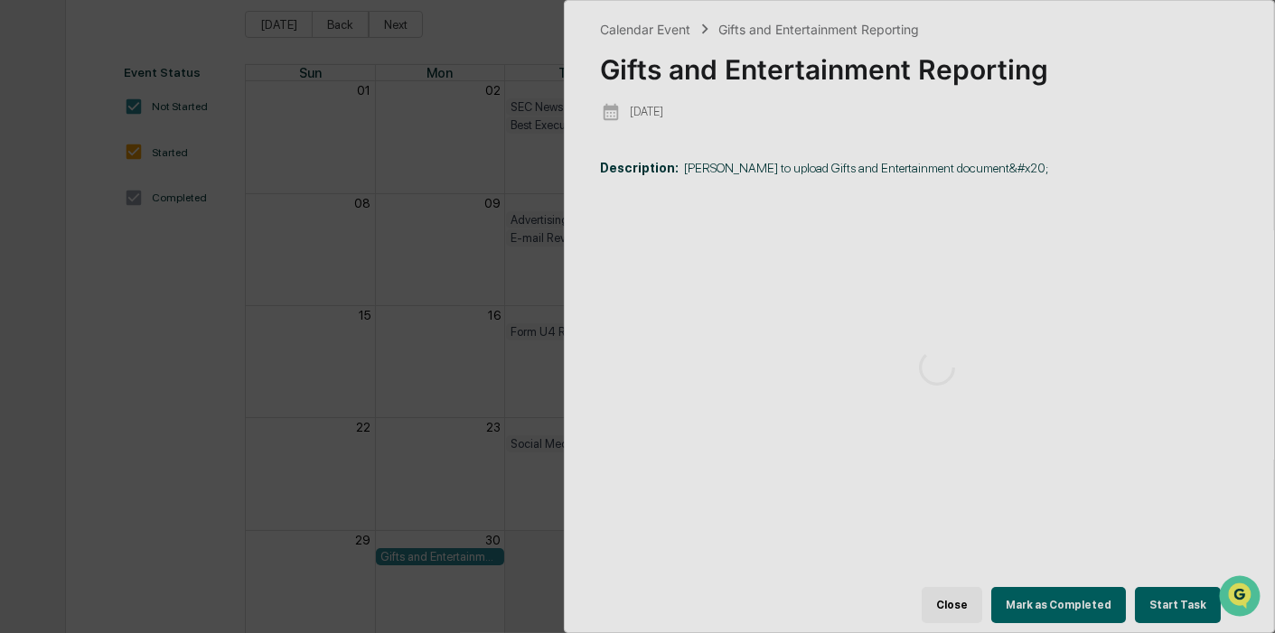
click at [1168, 589] on div at bounding box center [938, 367] width 746 height 733
click at [312, 221] on div "Calendar Event Gifts and Entertainment Reporting Gifts and Entertainment Report…" at bounding box center [637, 316] width 1275 height 633
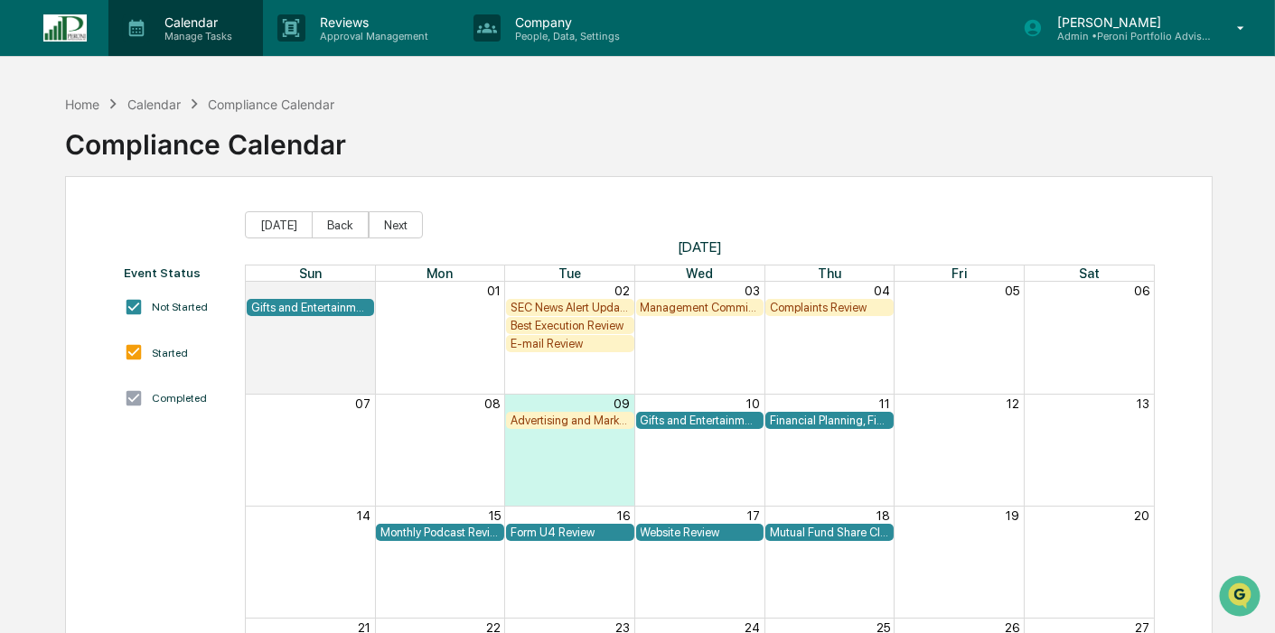
click at [188, 13] on div "Calendar Manage Tasks" at bounding box center [185, 28] width 154 height 56
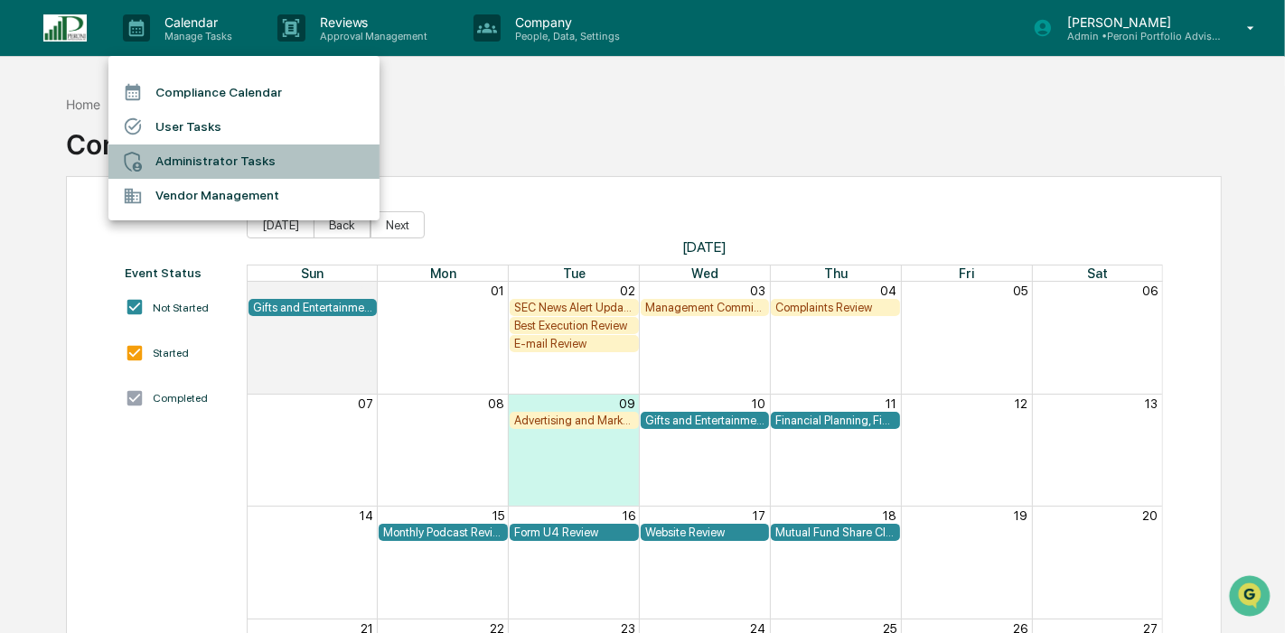
click at [175, 163] on li "Administrator Tasks" at bounding box center [243, 162] width 271 height 34
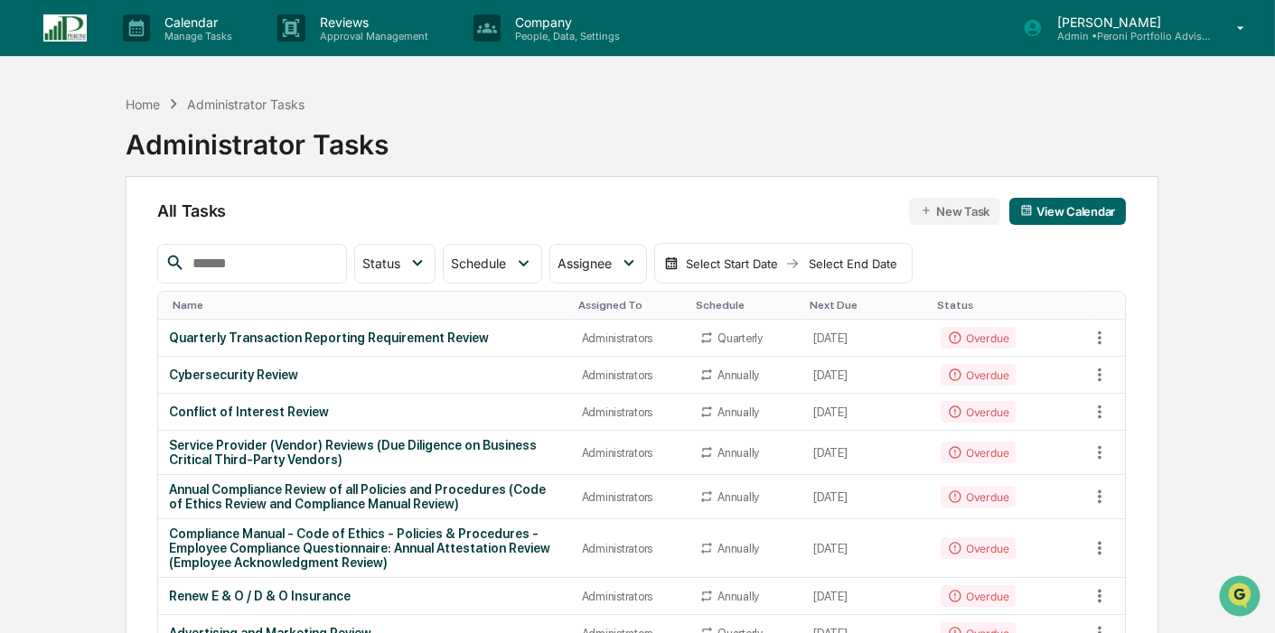
click at [242, 264] on input "text" at bounding box center [262, 263] width 154 height 23
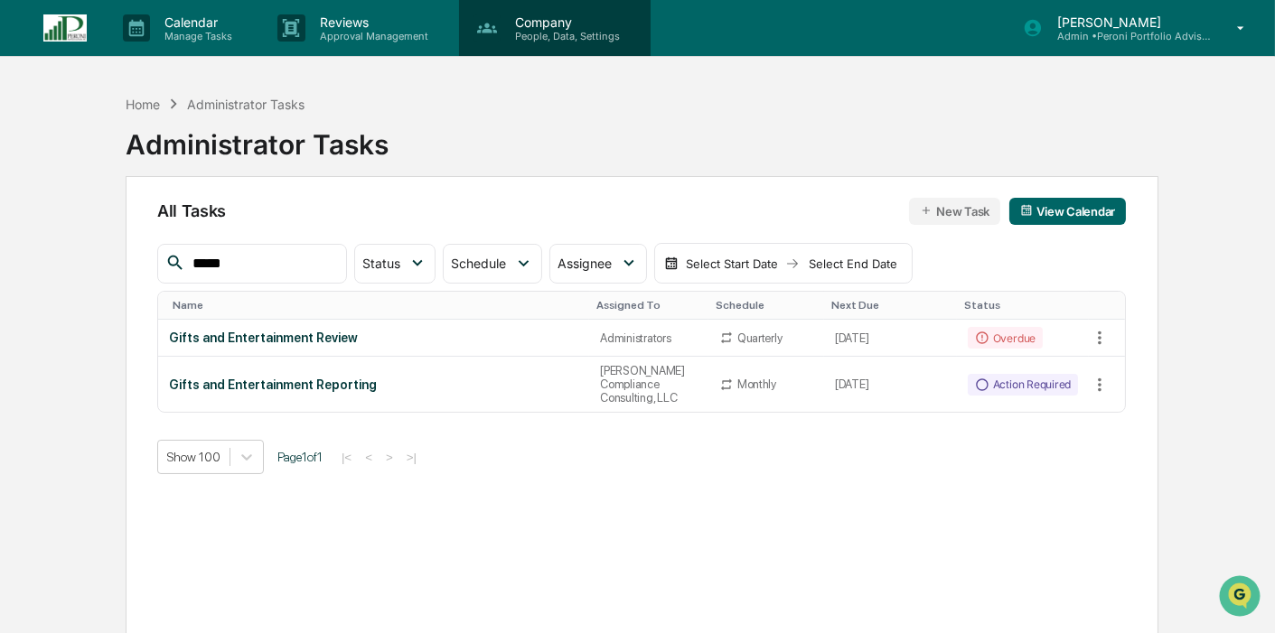
type input "*****"
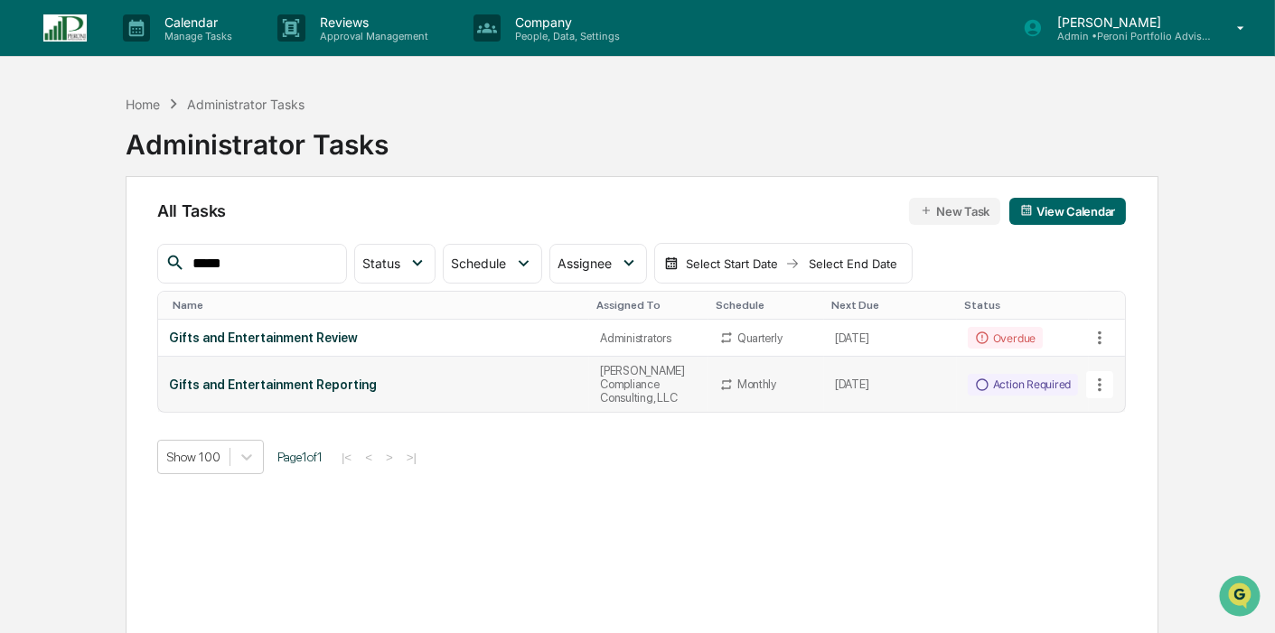
click at [380, 378] on div "Gifts and Entertainment Reporting" at bounding box center [373, 385] width 409 height 14
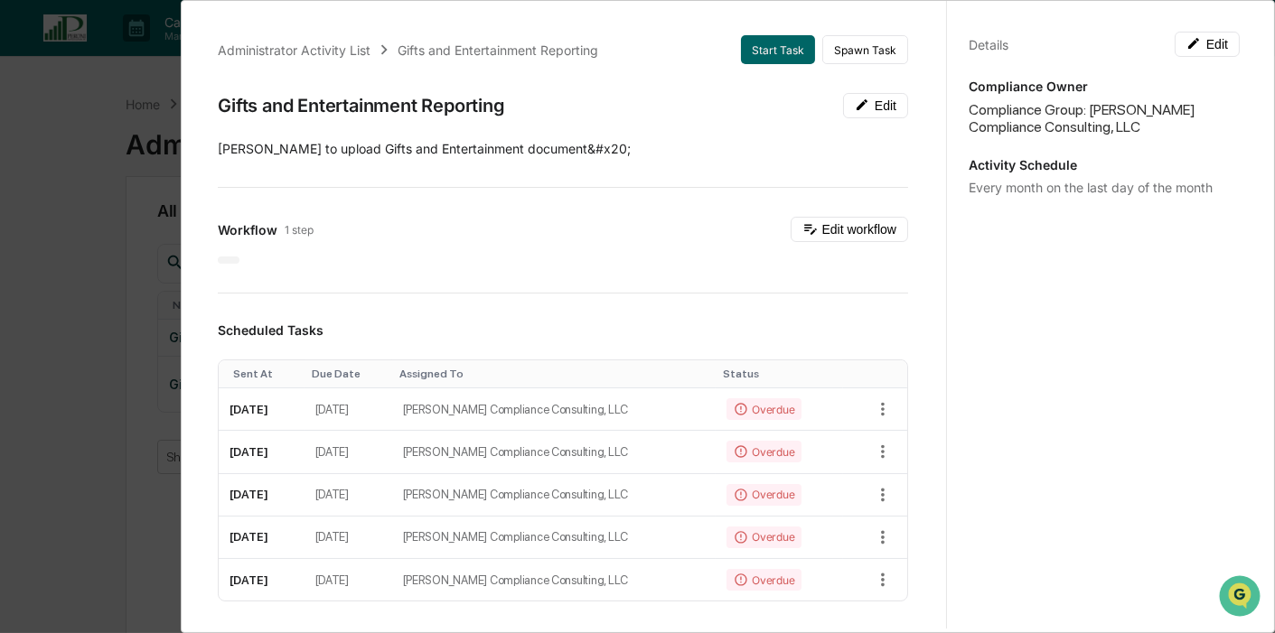
click at [57, 435] on div "Administrator Activity List Gifts and Entertainment Reporting Start Task Spawn …" at bounding box center [637, 316] width 1275 height 633
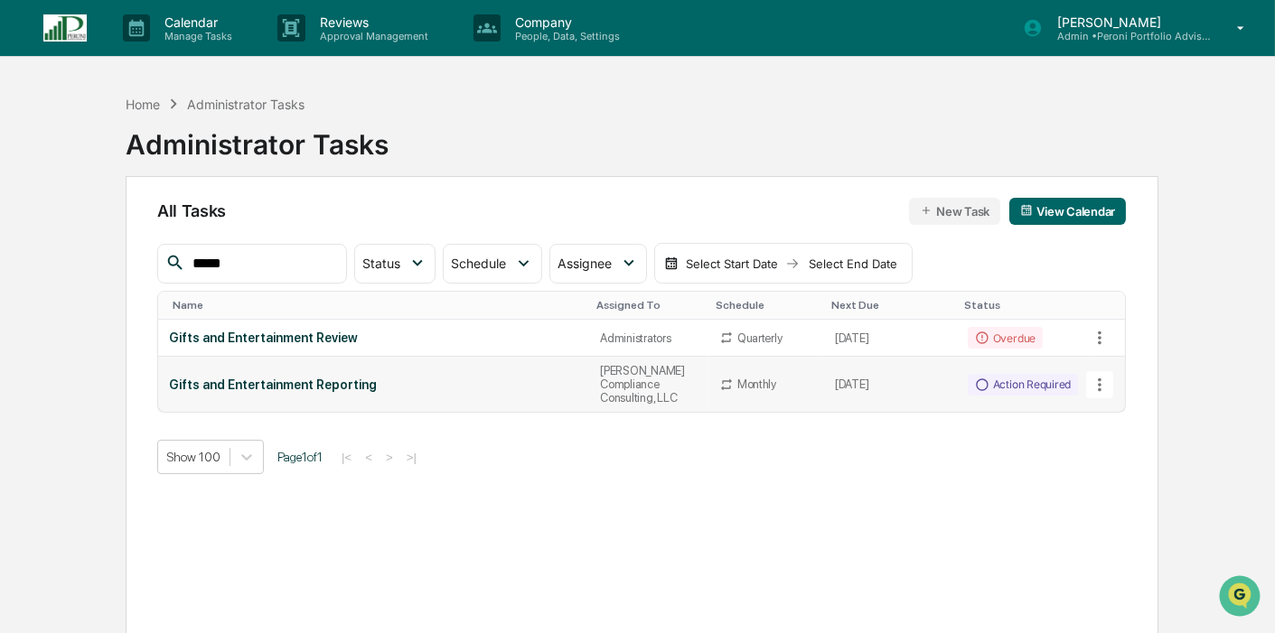
click at [384, 378] on div "Gifts and Entertainment Reporting" at bounding box center [373, 385] width 409 height 14
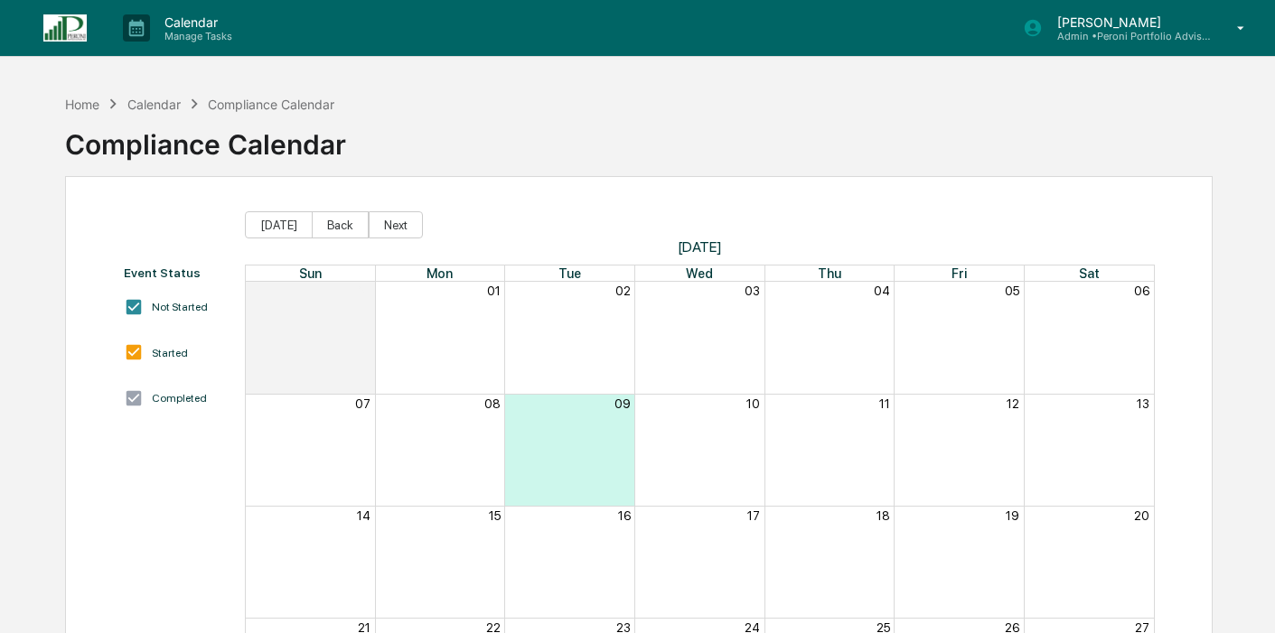
scroll to position [201, 0]
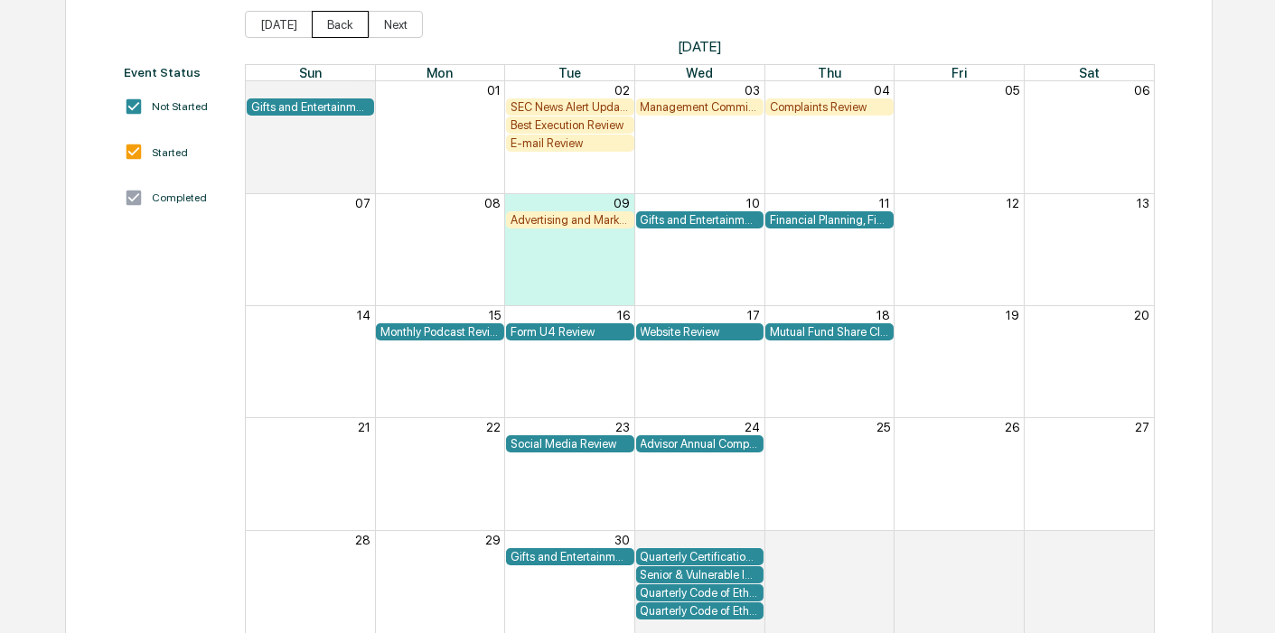
click at [314, 19] on button "Back" at bounding box center [340, 24] width 57 height 27
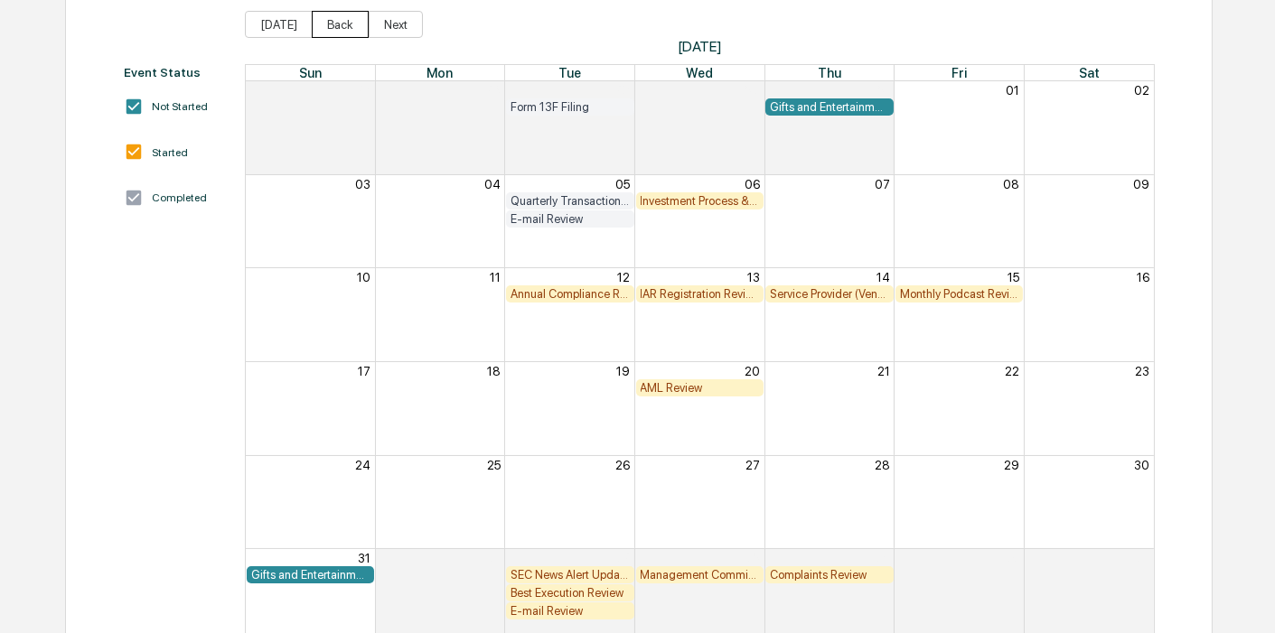
click at [314, 19] on button "Back" at bounding box center [340, 24] width 57 height 27
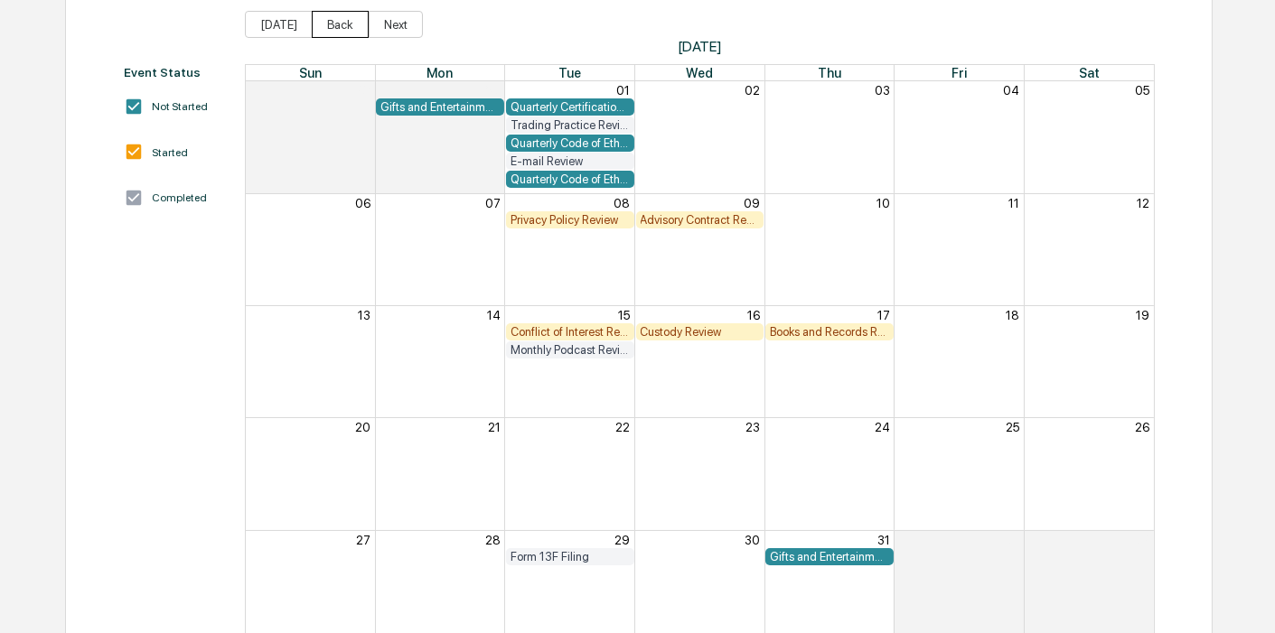
click at [314, 19] on button "Back" at bounding box center [340, 24] width 57 height 27
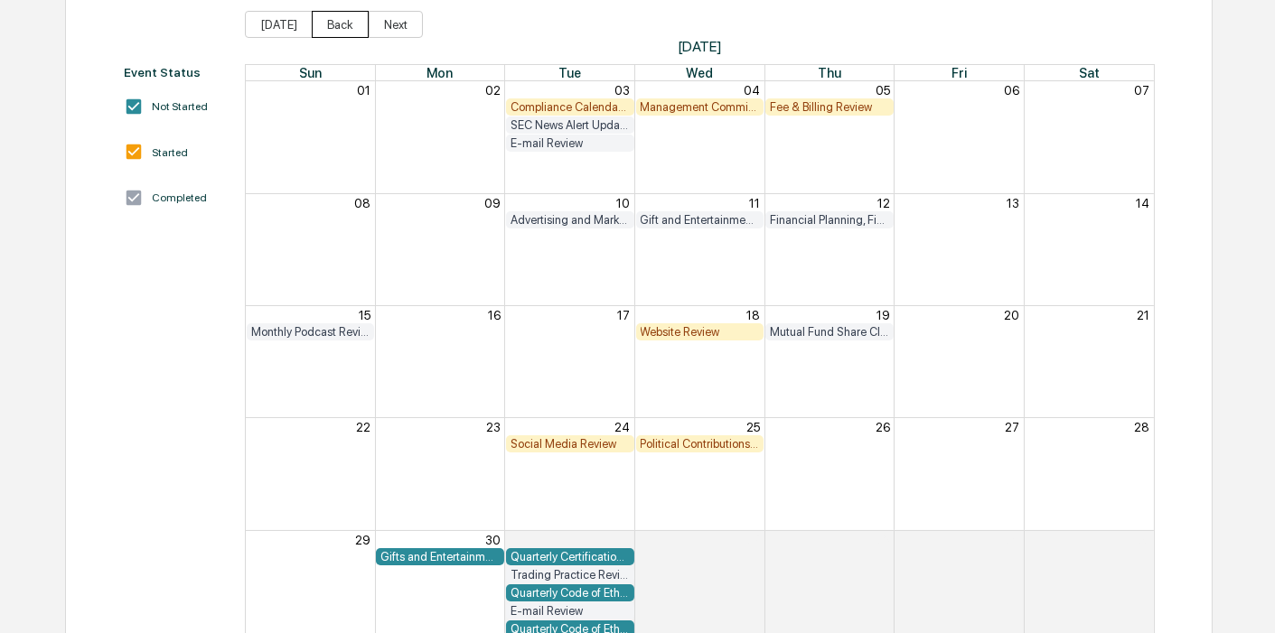
click at [314, 19] on button "Back" at bounding box center [340, 24] width 57 height 27
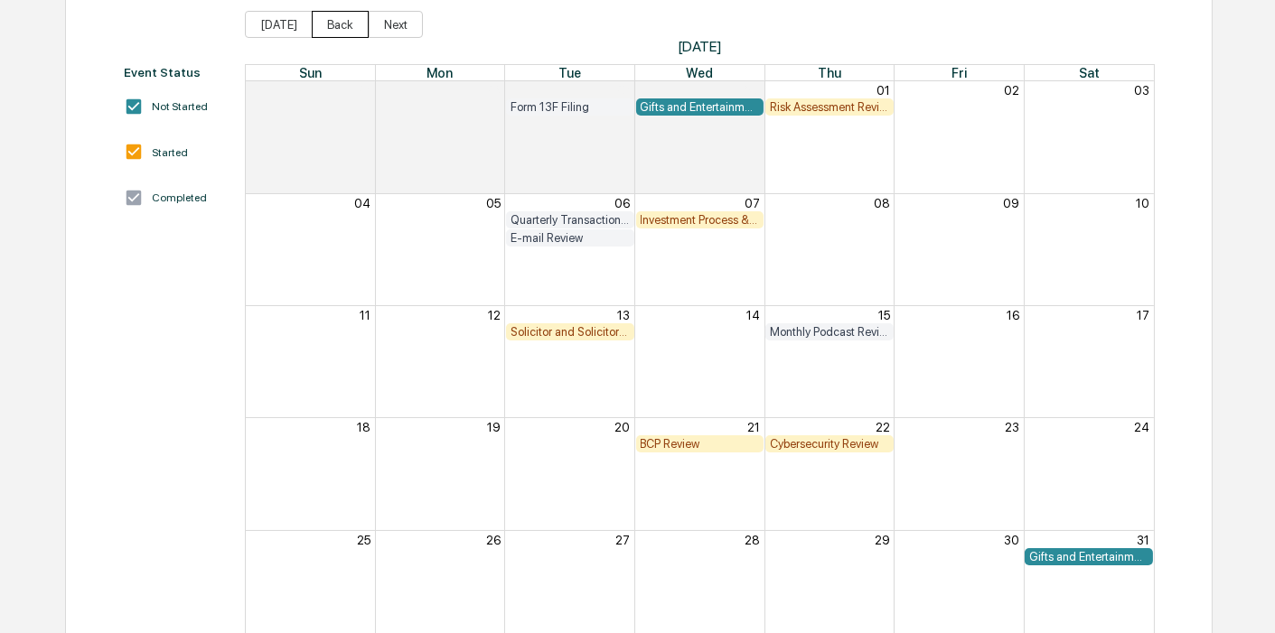
click at [314, 19] on button "Back" at bounding box center [340, 24] width 57 height 27
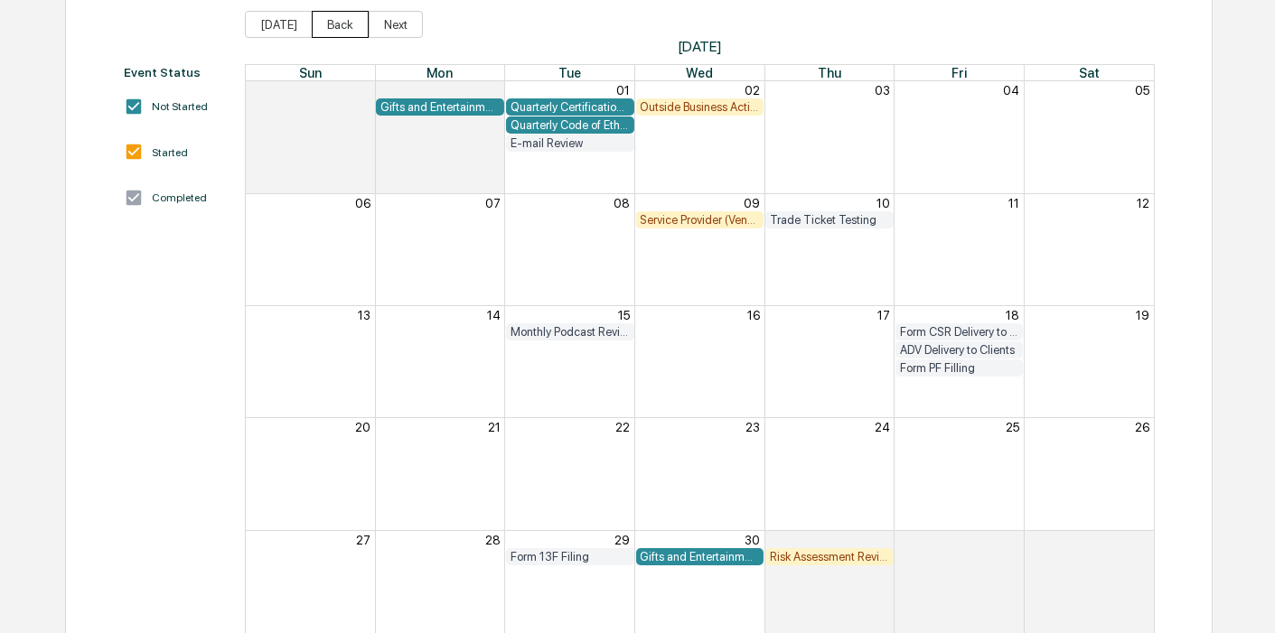
scroll to position [0, 0]
click at [314, 19] on button "Back" at bounding box center [340, 24] width 57 height 27
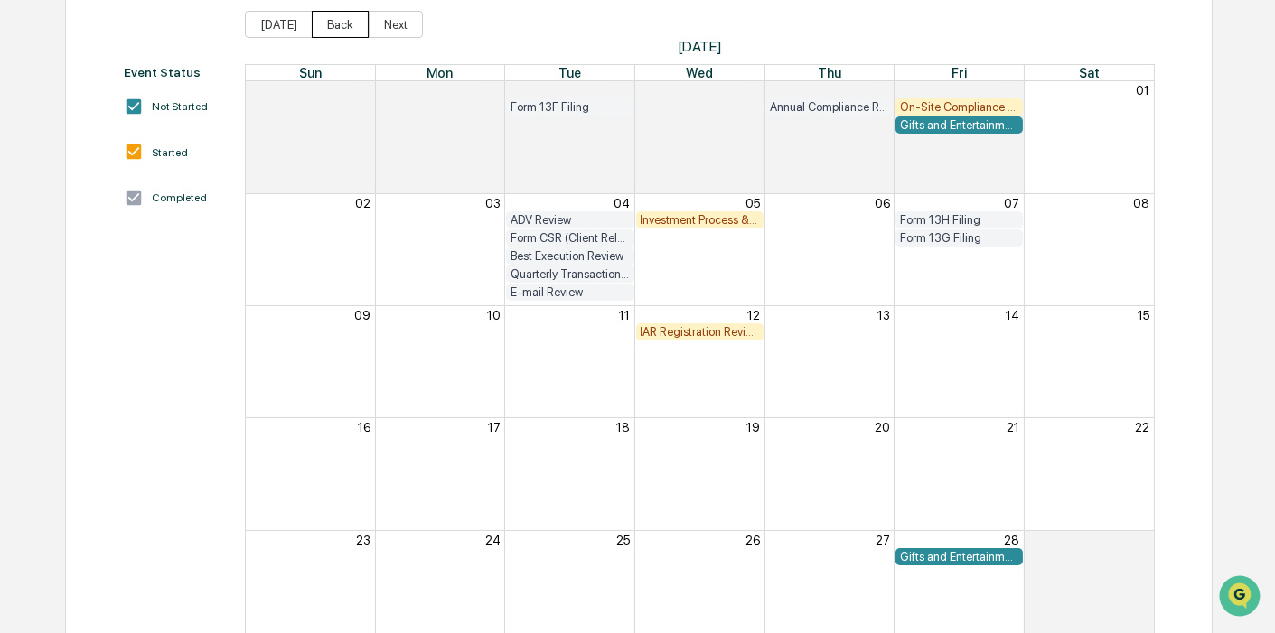
click at [314, 19] on button "Back" at bounding box center [340, 24] width 57 height 27
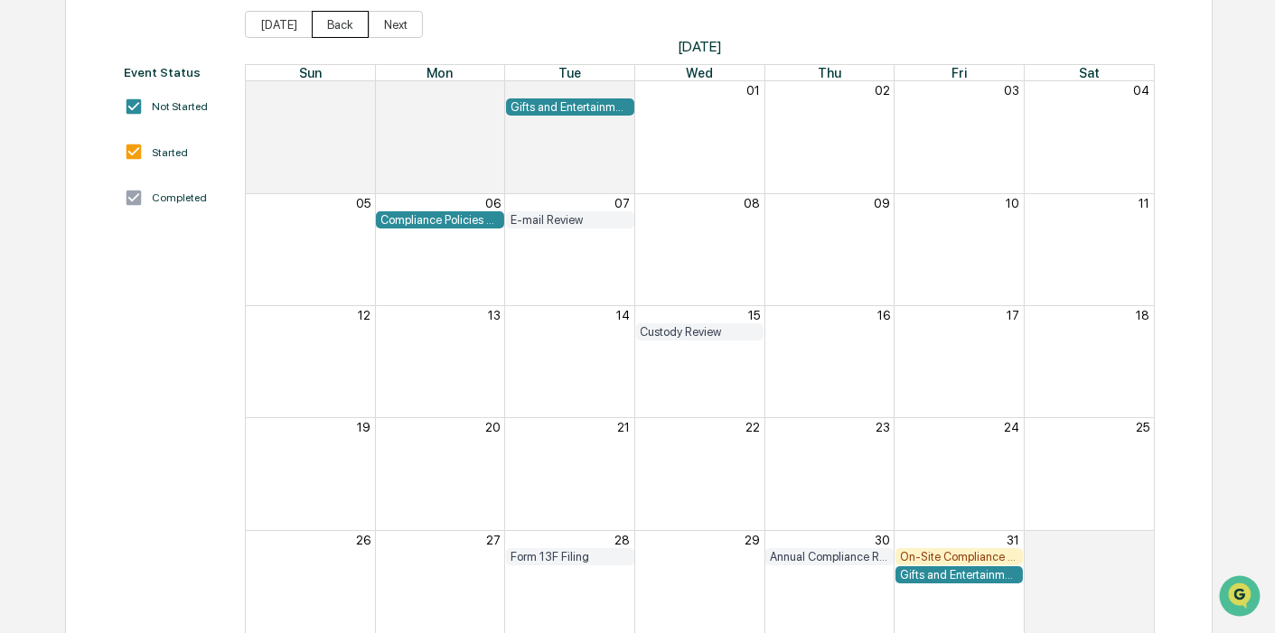
click at [314, 19] on button "Back" at bounding box center [340, 24] width 57 height 27
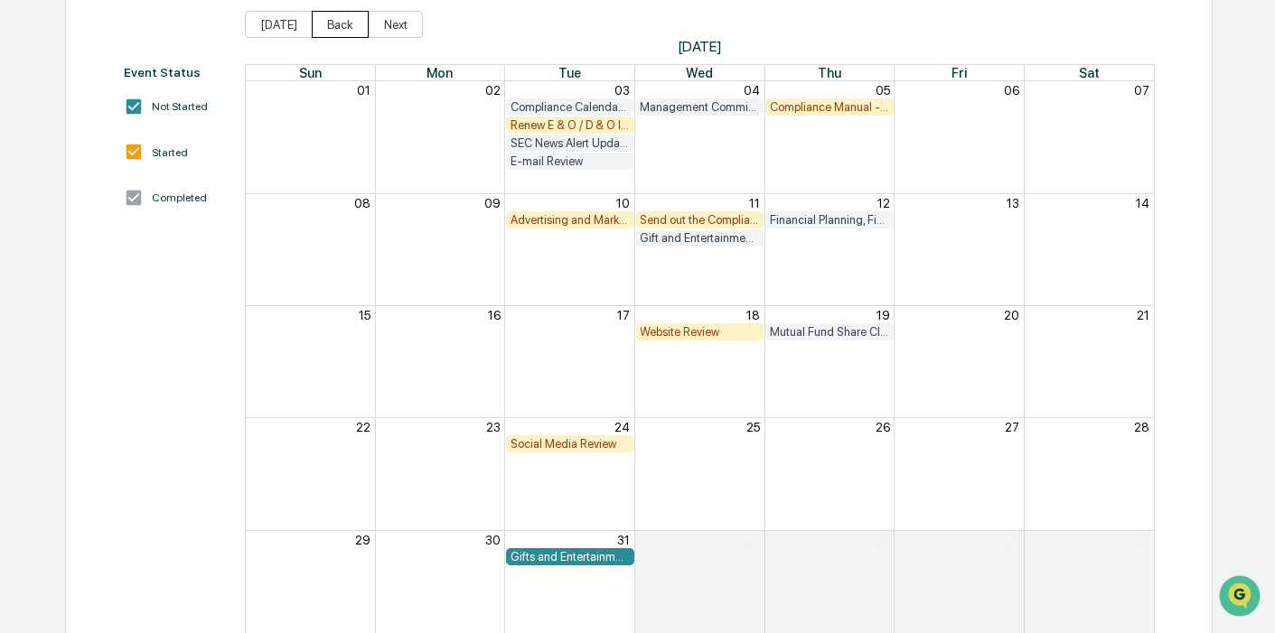
click at [314, 19] on button "Back" at bounding box center [340, 24] width 57 height 27
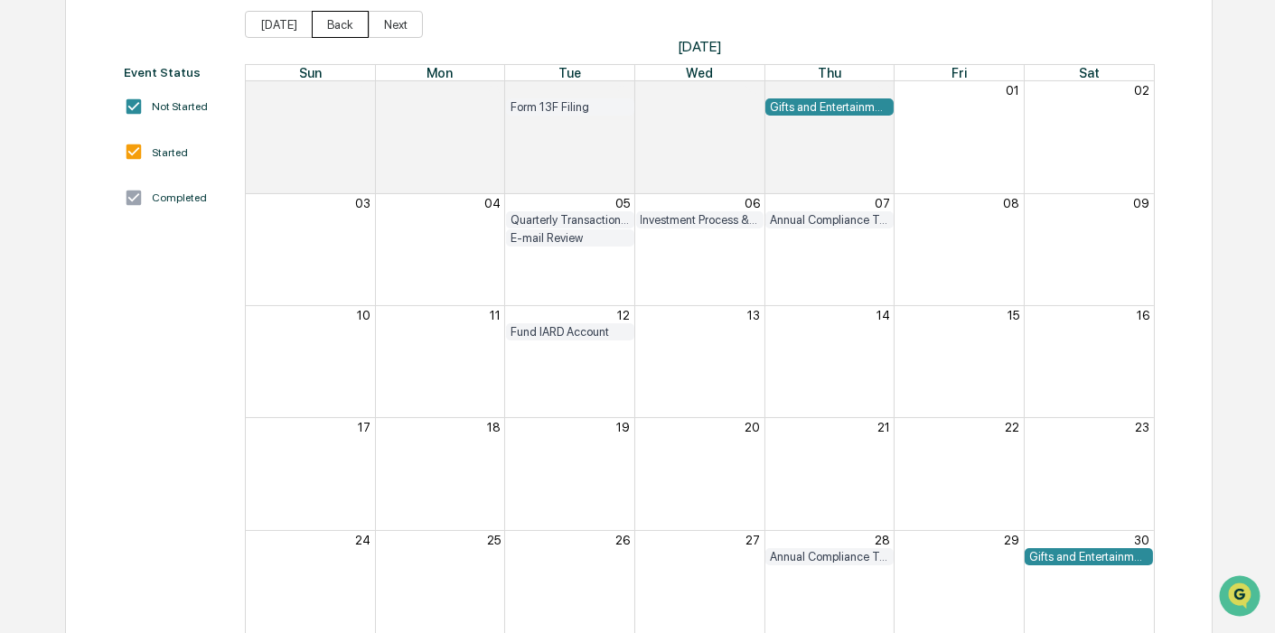
click at [314, 19] on button "Back" at bounding box center [340, 24] width 57 height 27
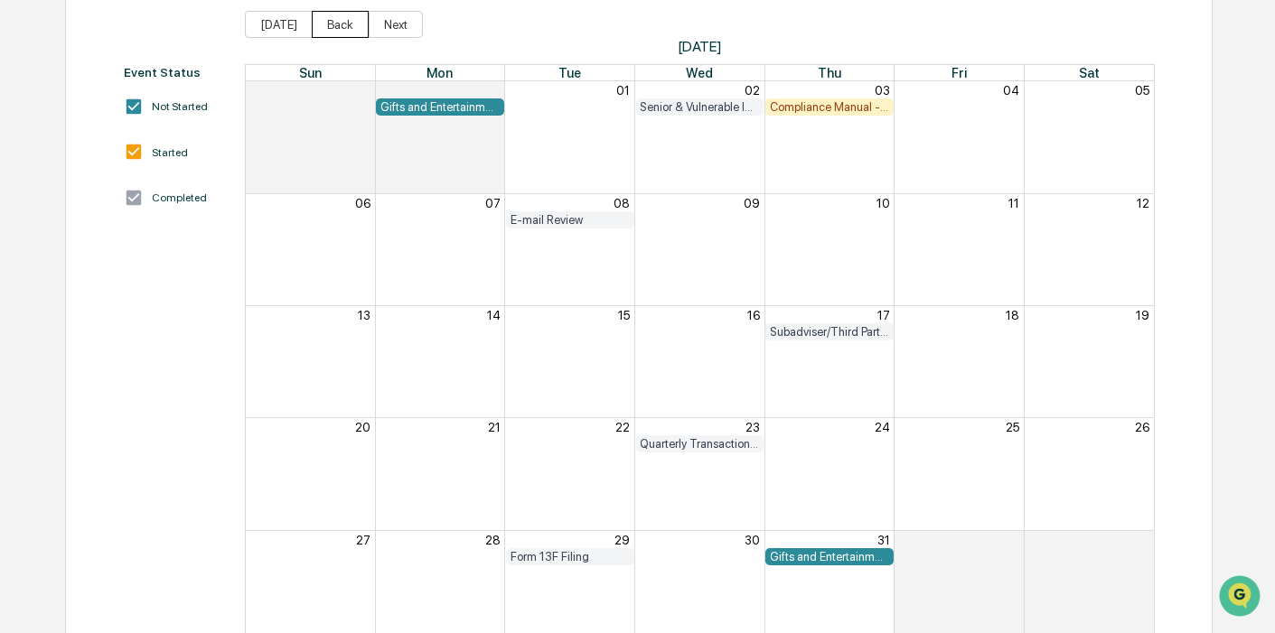
click at [314, 19] on button "Back" at bounding box center [340, 24] width 57 height 27
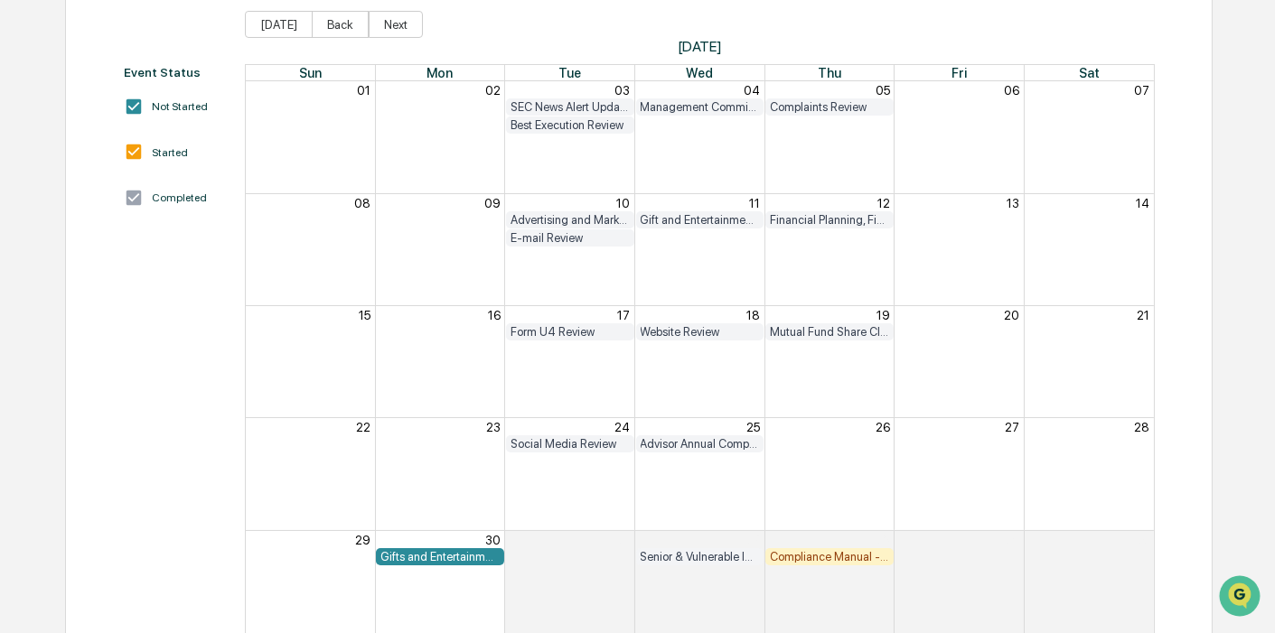
click at [451, 555] on div "Gifts and Entertainment Reporting" at bounding box center [439, 557] width 119 height 14
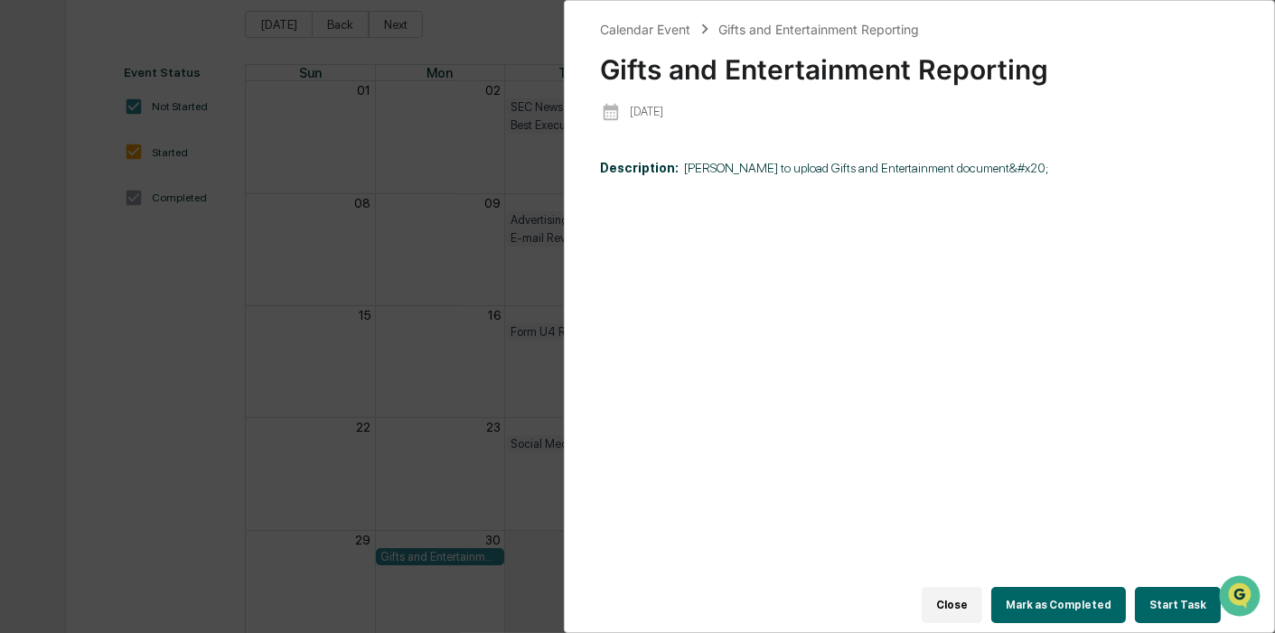
click at [1159, 588] on button "Start Task" at bounding box center [1178, 605] width 86 height 36
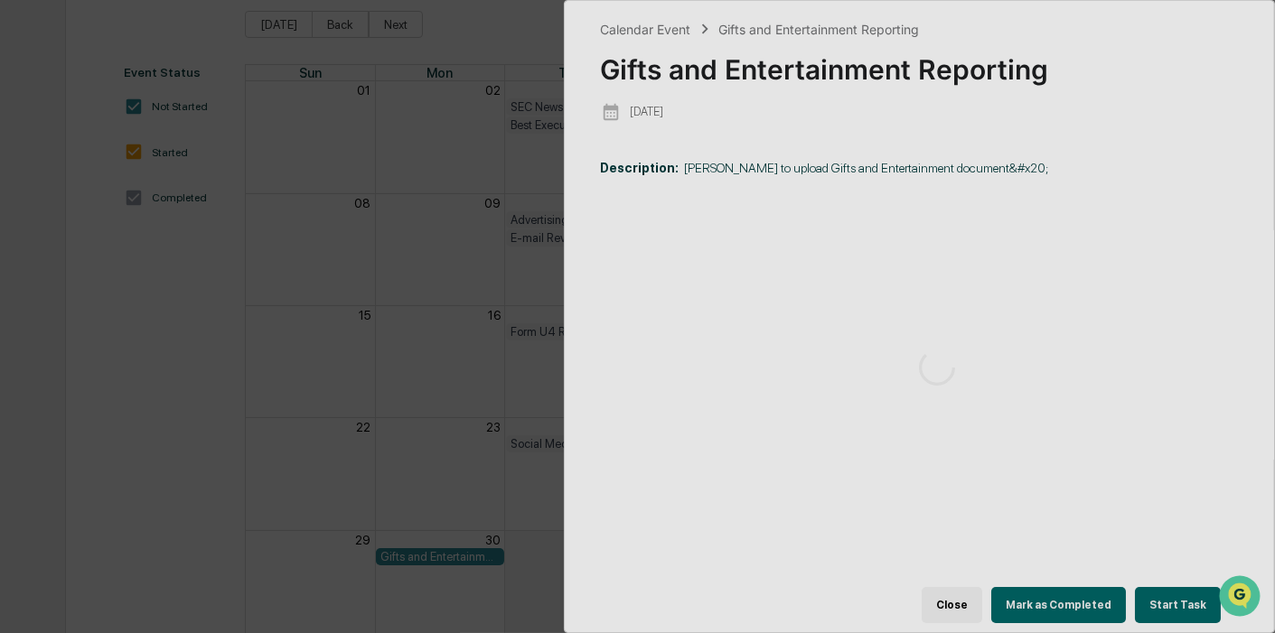
click at [229, 269] on div "Calendar Event Gifts and Entertainment Reporting Gifts and Entertainment Report…" at bounding box center [637, 316] width 1275 height 633
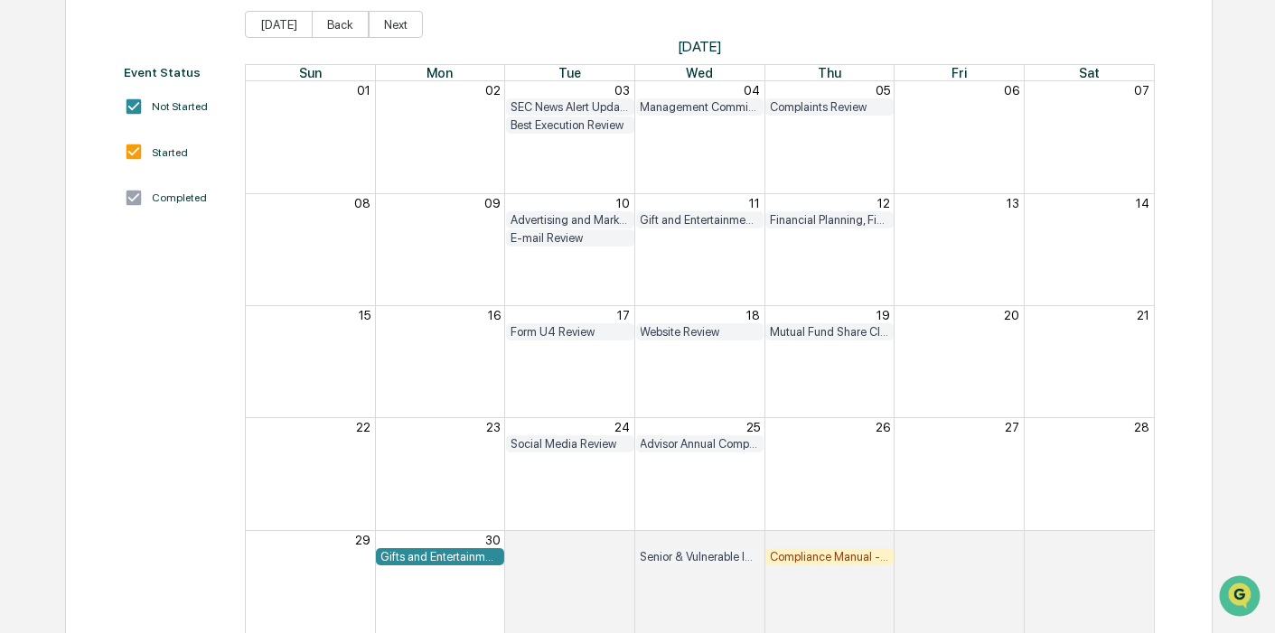
click at [819, 553] on div "Compliance Manual - Code of Ethics - Policies & Procedures - Employee Complianc…" at bounding box center [829, 557] width 119 height 14
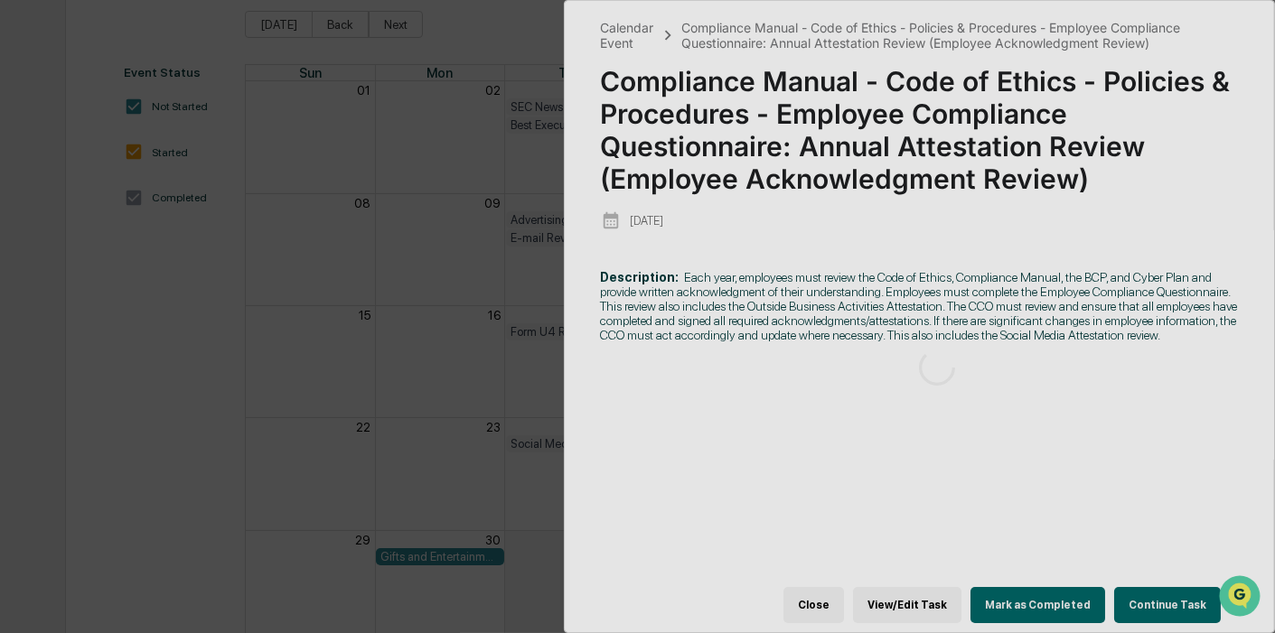
click at [1184, 604] on div at bounding box center [938, 367] width 746 height 733
click at [1184, 600] on div at bounding box center [938, 367] width 746 height 733
click at [311, 345] on div "Calendar Event Compliance Manual - Code of Ethics - Policies & Procedures - Emp…" at bounding box center [637, 316] width 1275 height 633
